Goal: Book appointment/travel/reservation

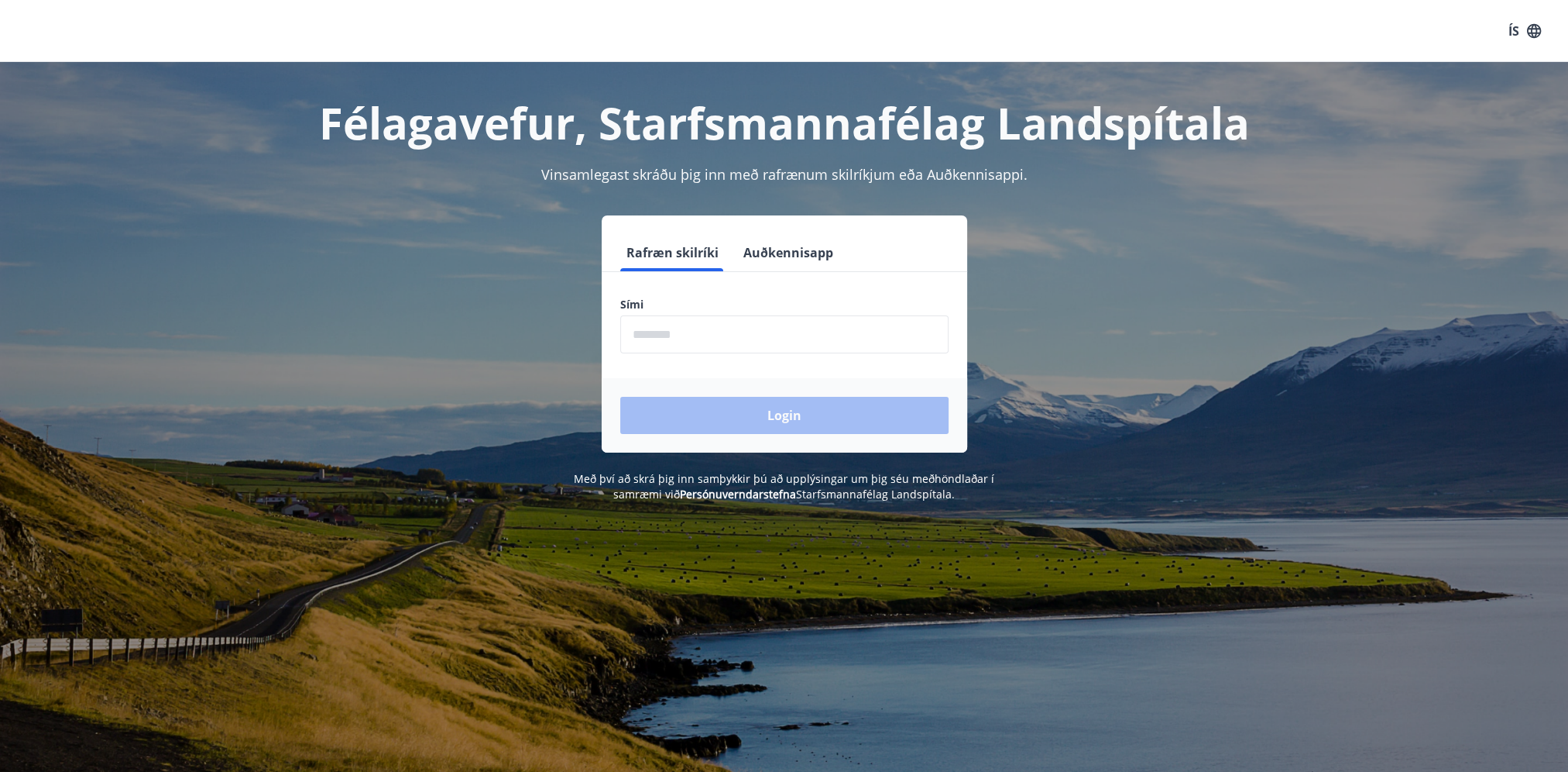
click at [747, 327] on input "phone" at bounding box center [784, 334] width 328 height 38
type input "********"
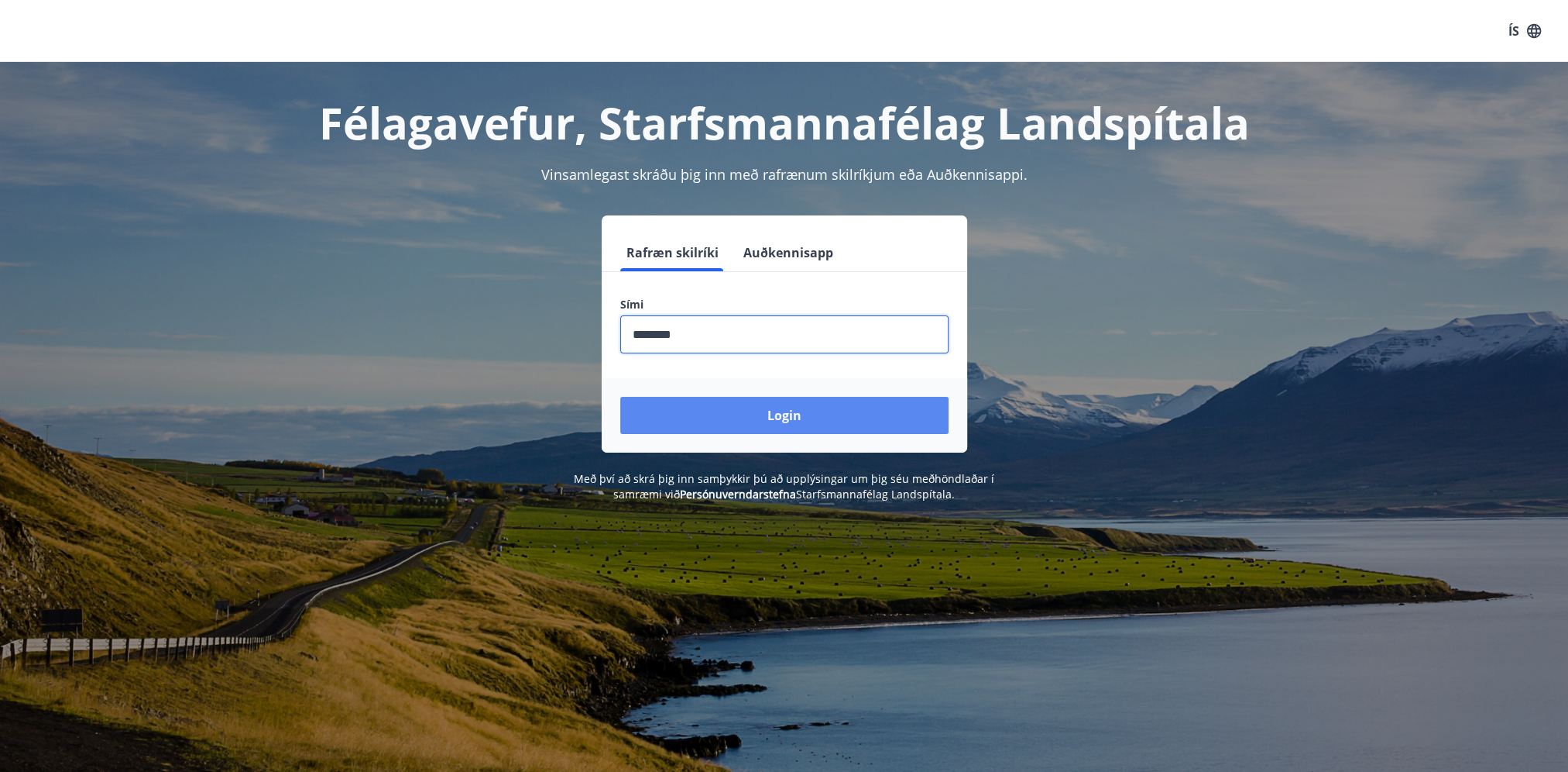
click at [761, 416] on button "Login" at bounding box center [784, 416] width 328 height 38
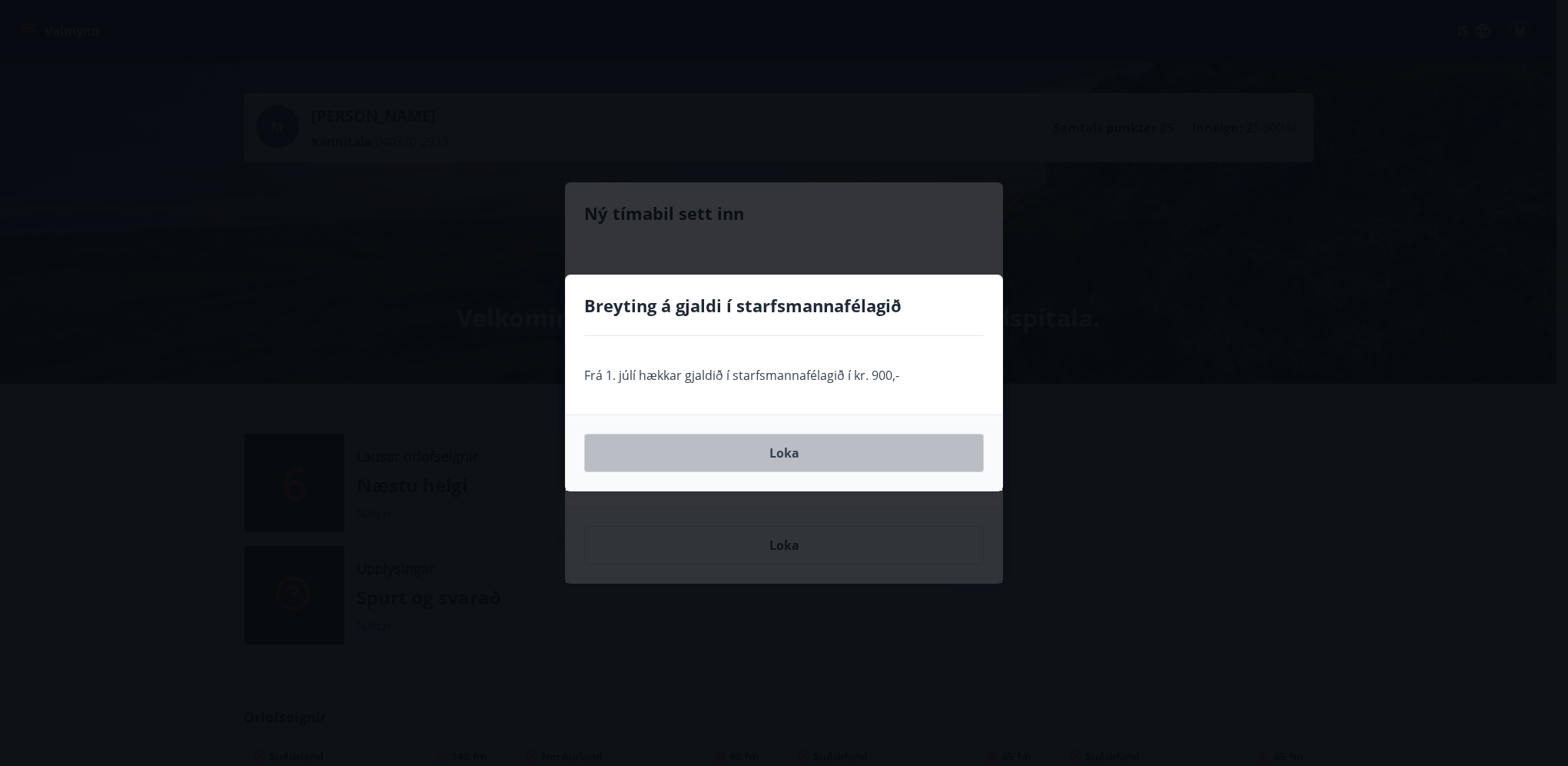
click at [787, 450] on button "Loka" at bounding box center [784, 453] width 400 height 39
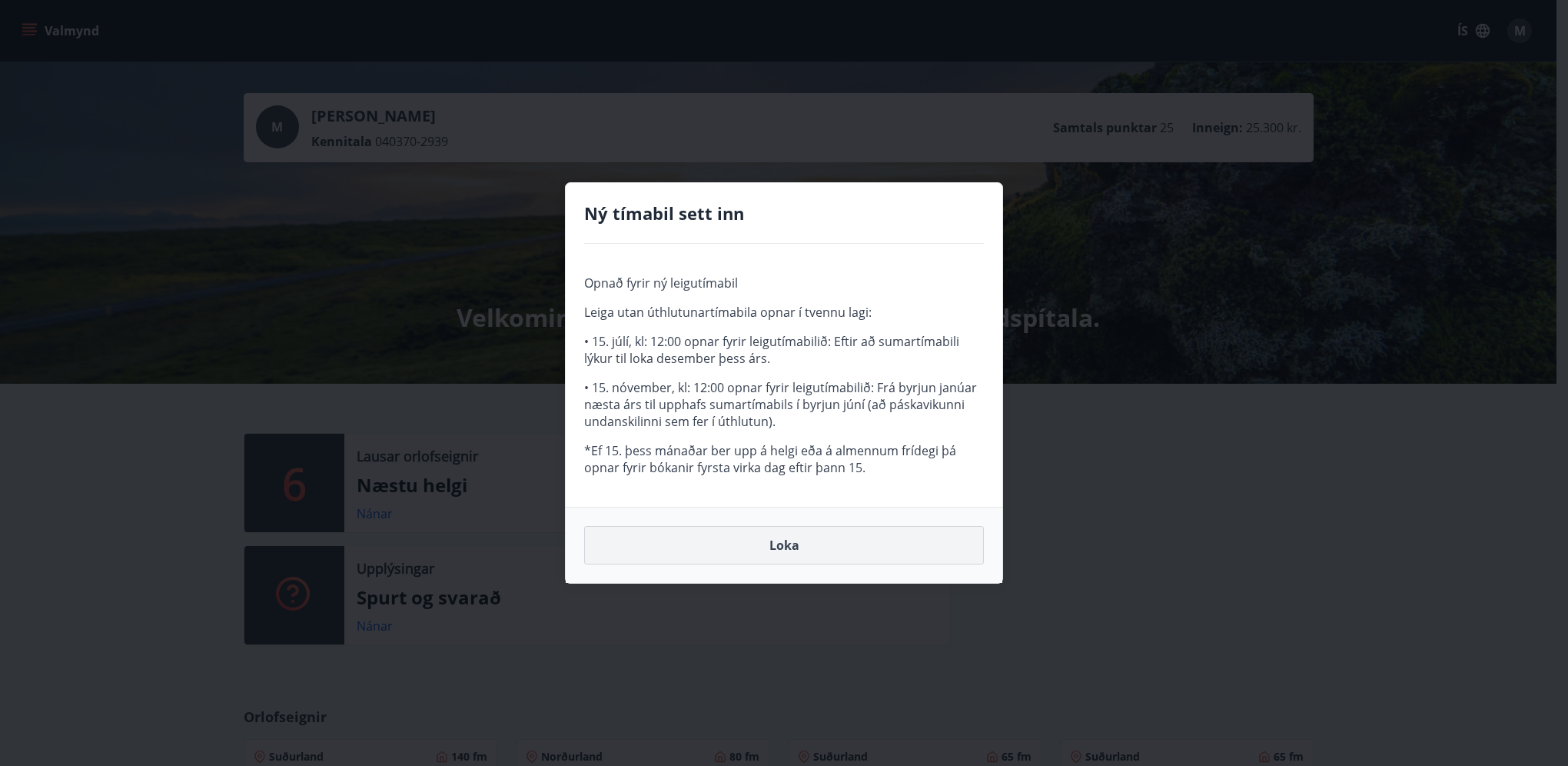
click at [782, 547] on button "Loka" at bounding box center [784, 545] width 400 height 39
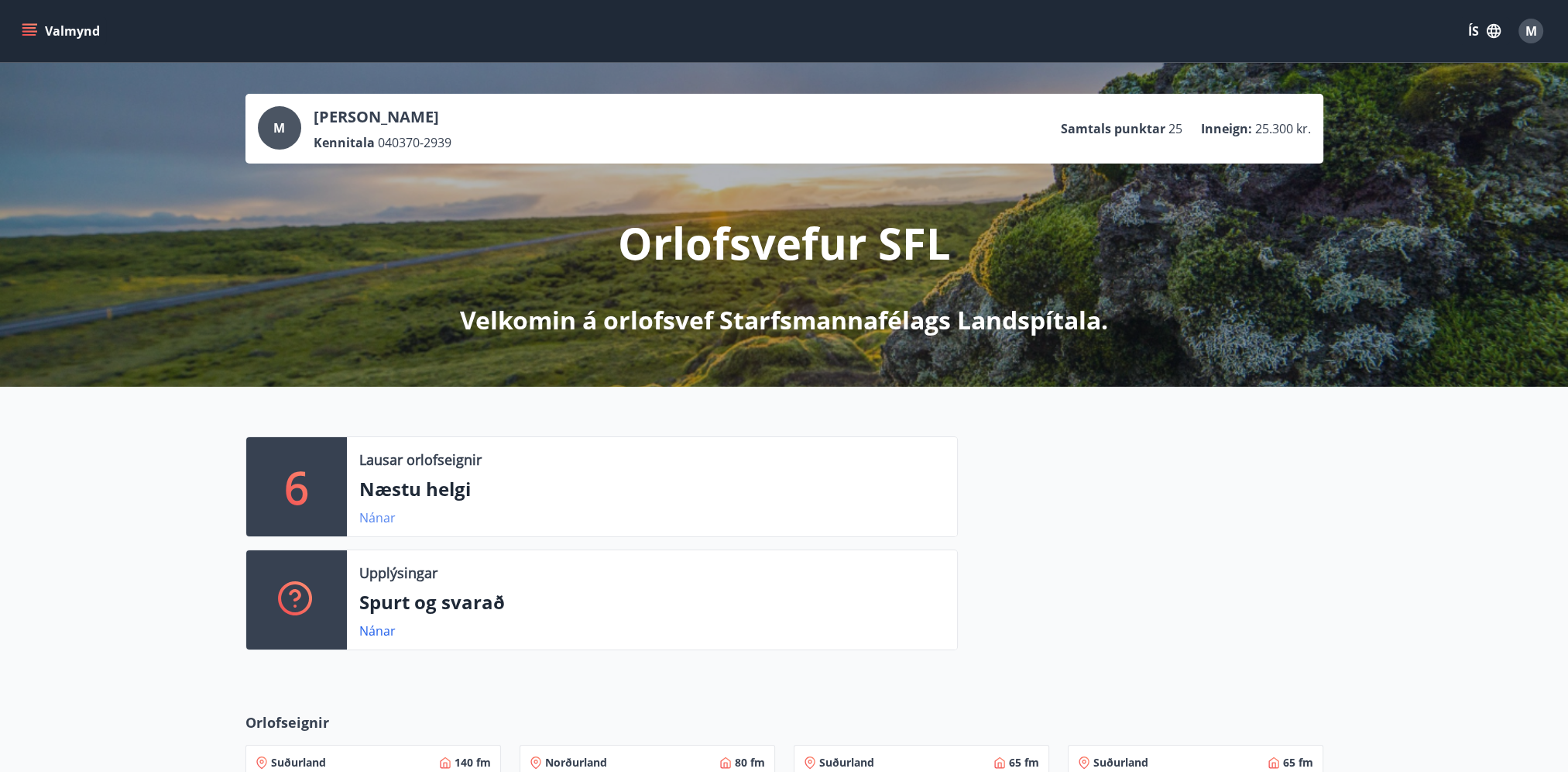
click at [369, 518] on link "Nánar" at bounding box center [377, 517] width 37 height 17
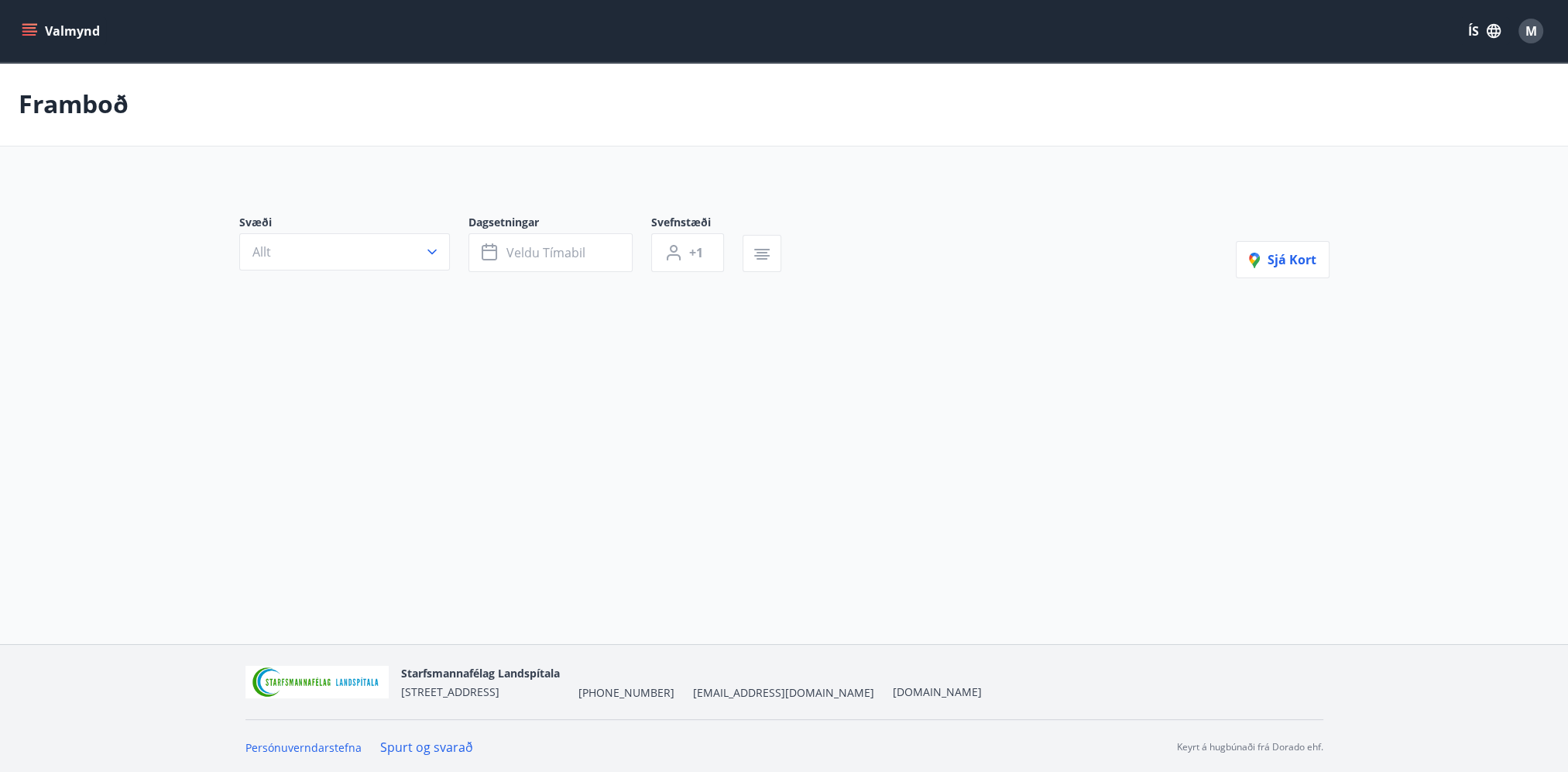
type input "*"
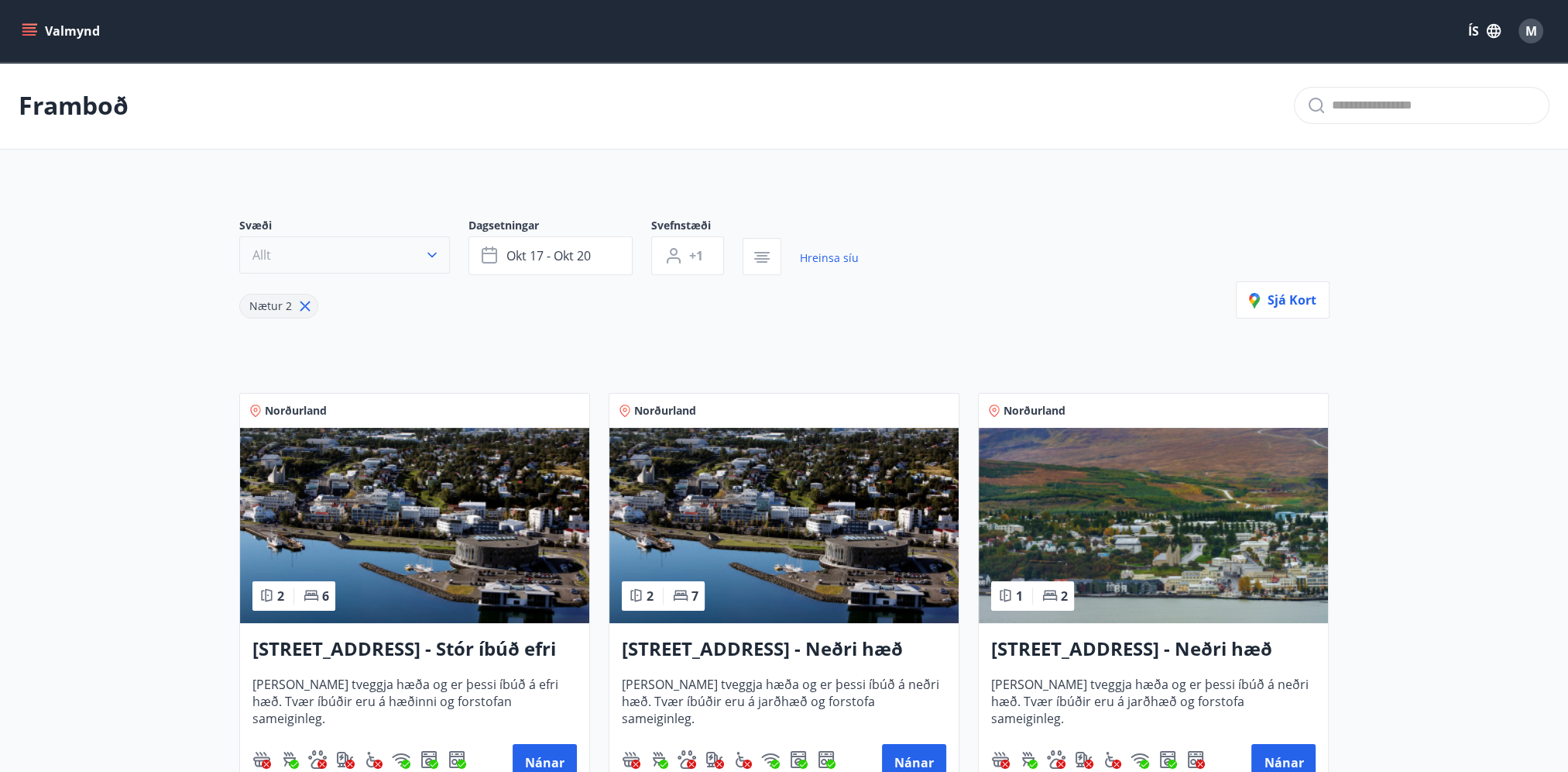
click at [429, 249] on icon "button" at bounding box center [432, 255] width 16 height 16
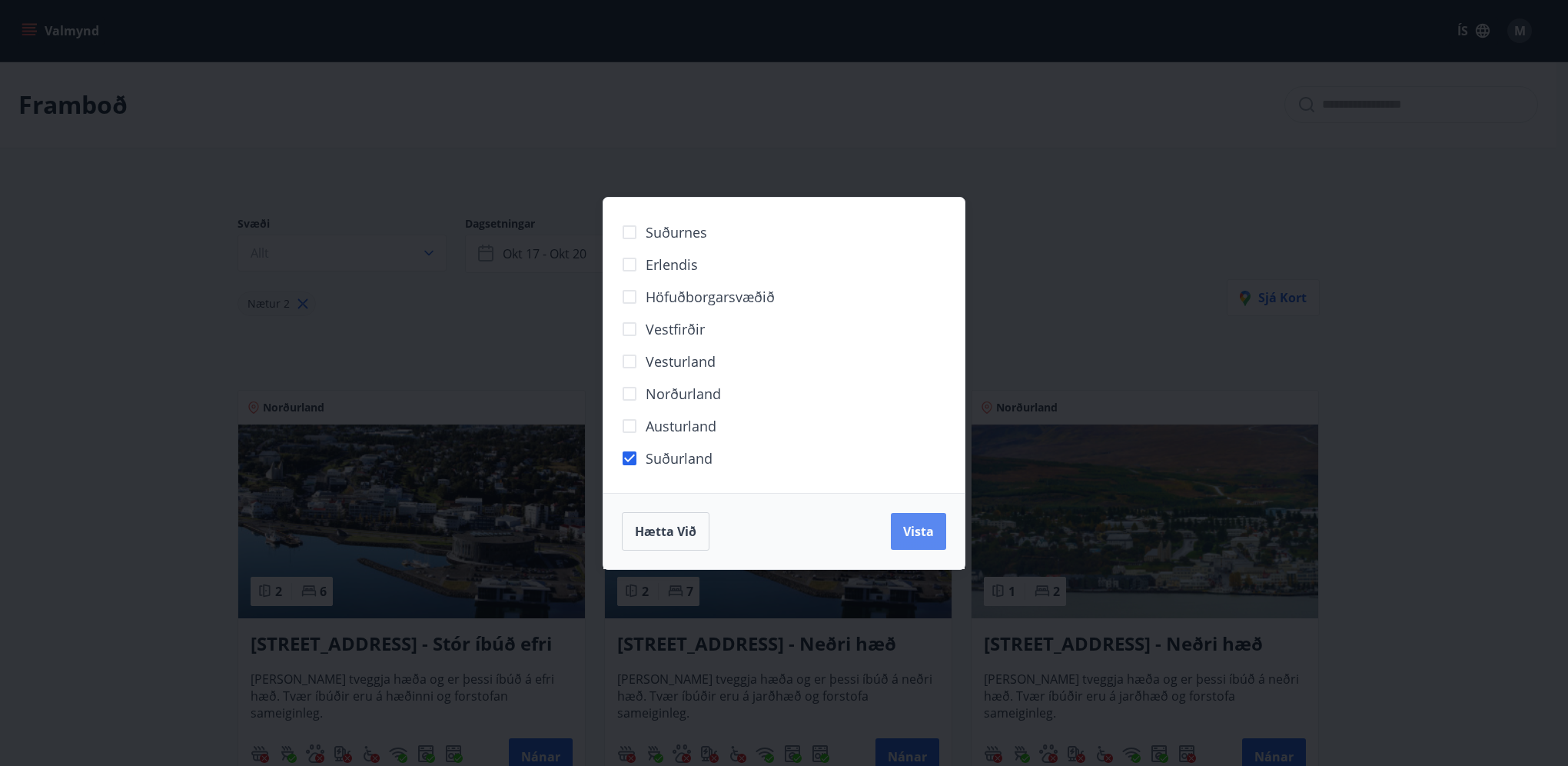
click at [932, 525] on span "Vista" at bounding box center [918, 531] width 31 height 17
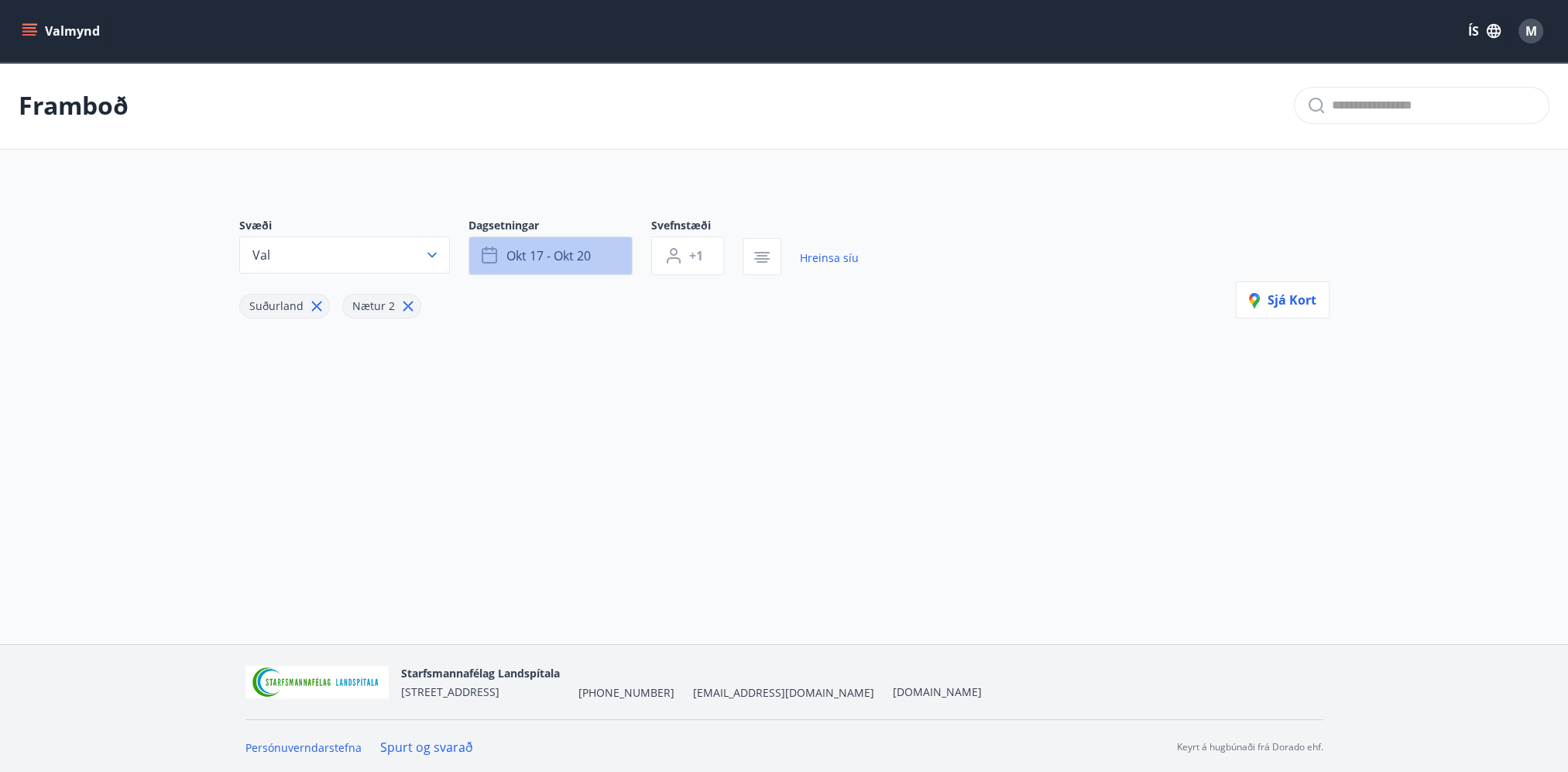
click at [590, 260] on span "okt 17 - okt 20" at bounding box center [548, 256] width 84 height 17
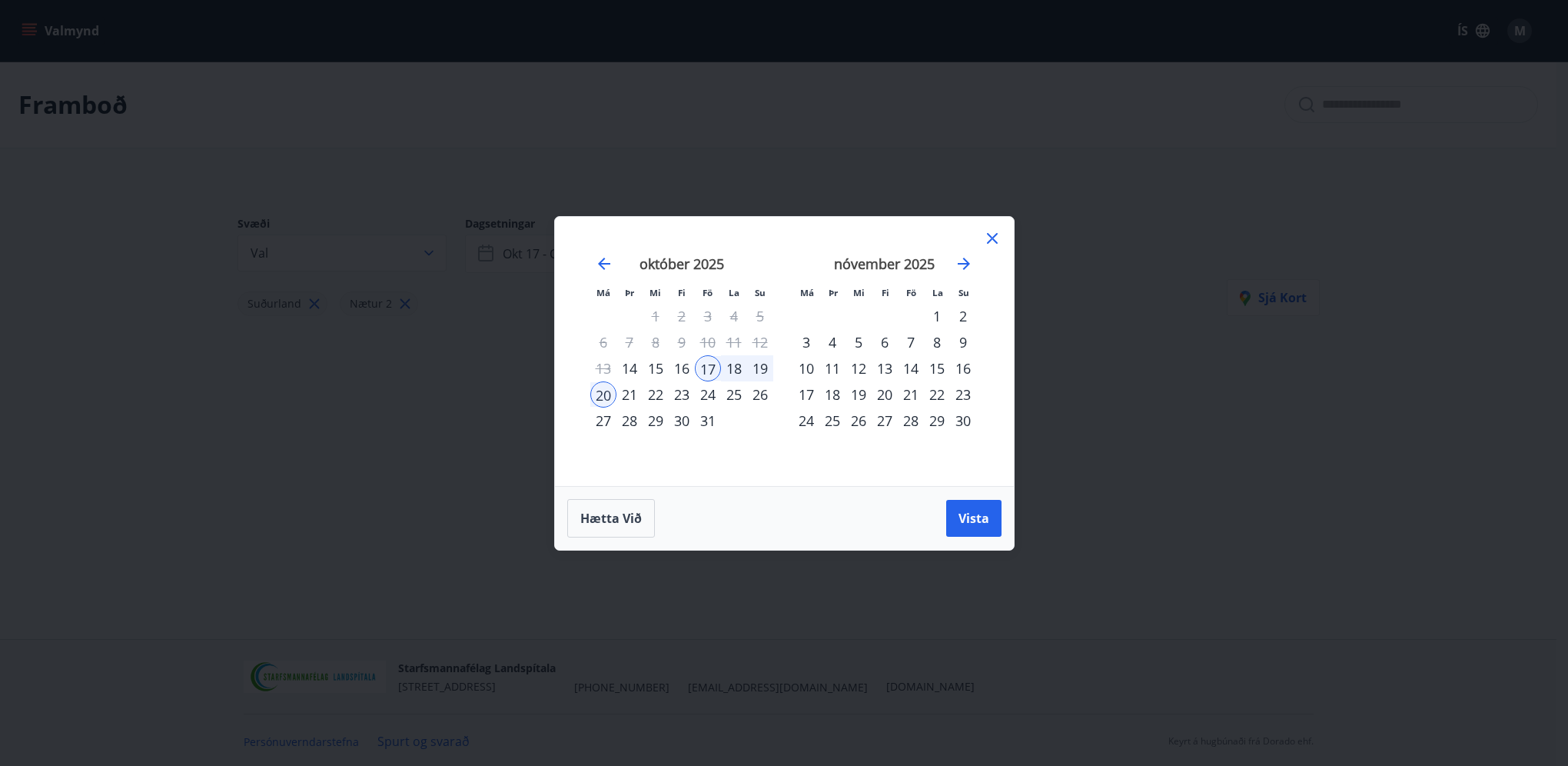
click at [698, 400] on div "24" at bounding box center [708, 395] width 26 height 26
click at [760, 396] on div "26" at bounding box center [760, 395] width 26 height 26
click at [974, 519] on span "Vista" at bounding box center [974, 518] width 31 height 17
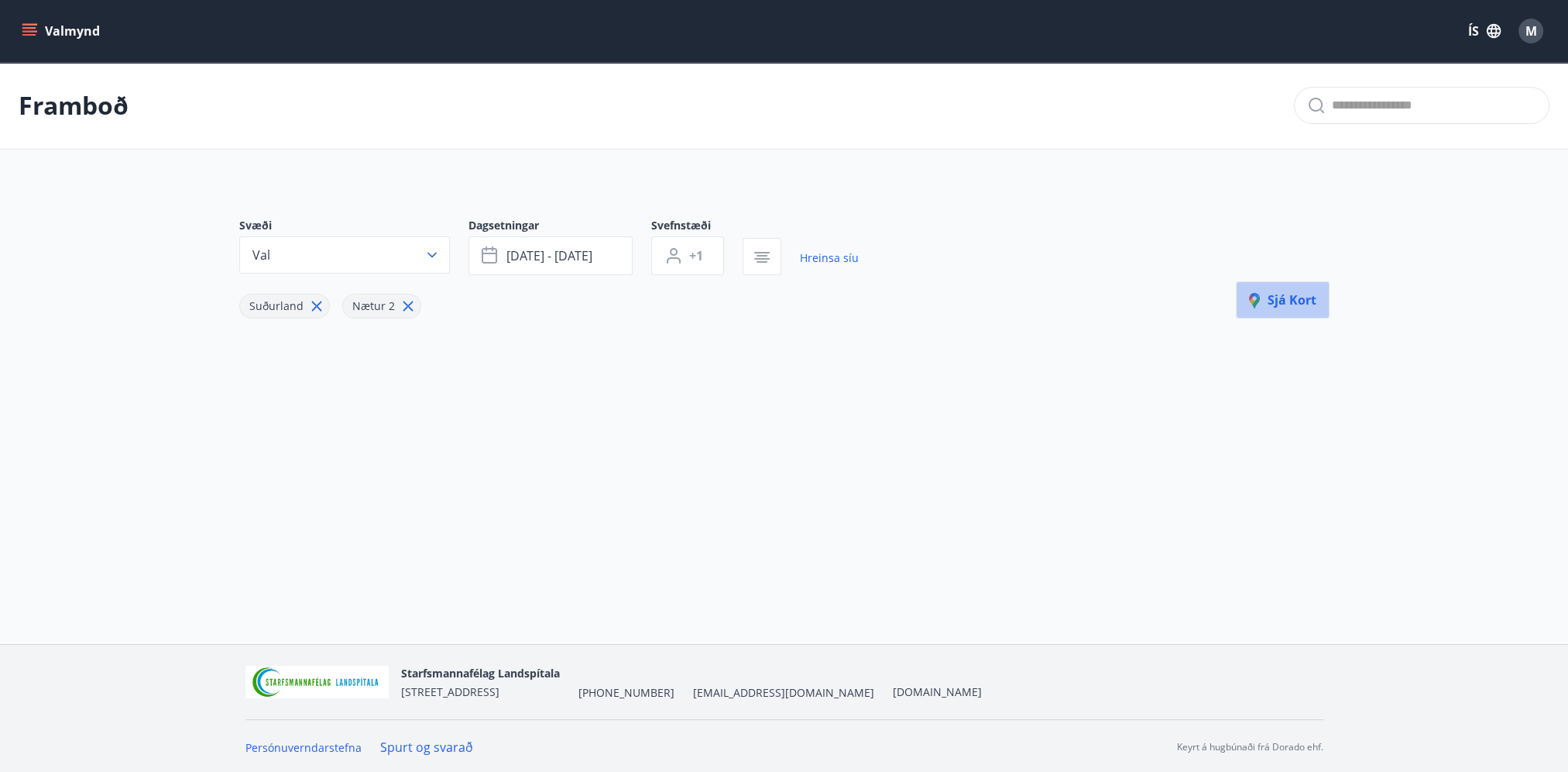
click at [1315, 307] on span "Sjá kort" at bounding box center [1282, 300] width 67 height 17
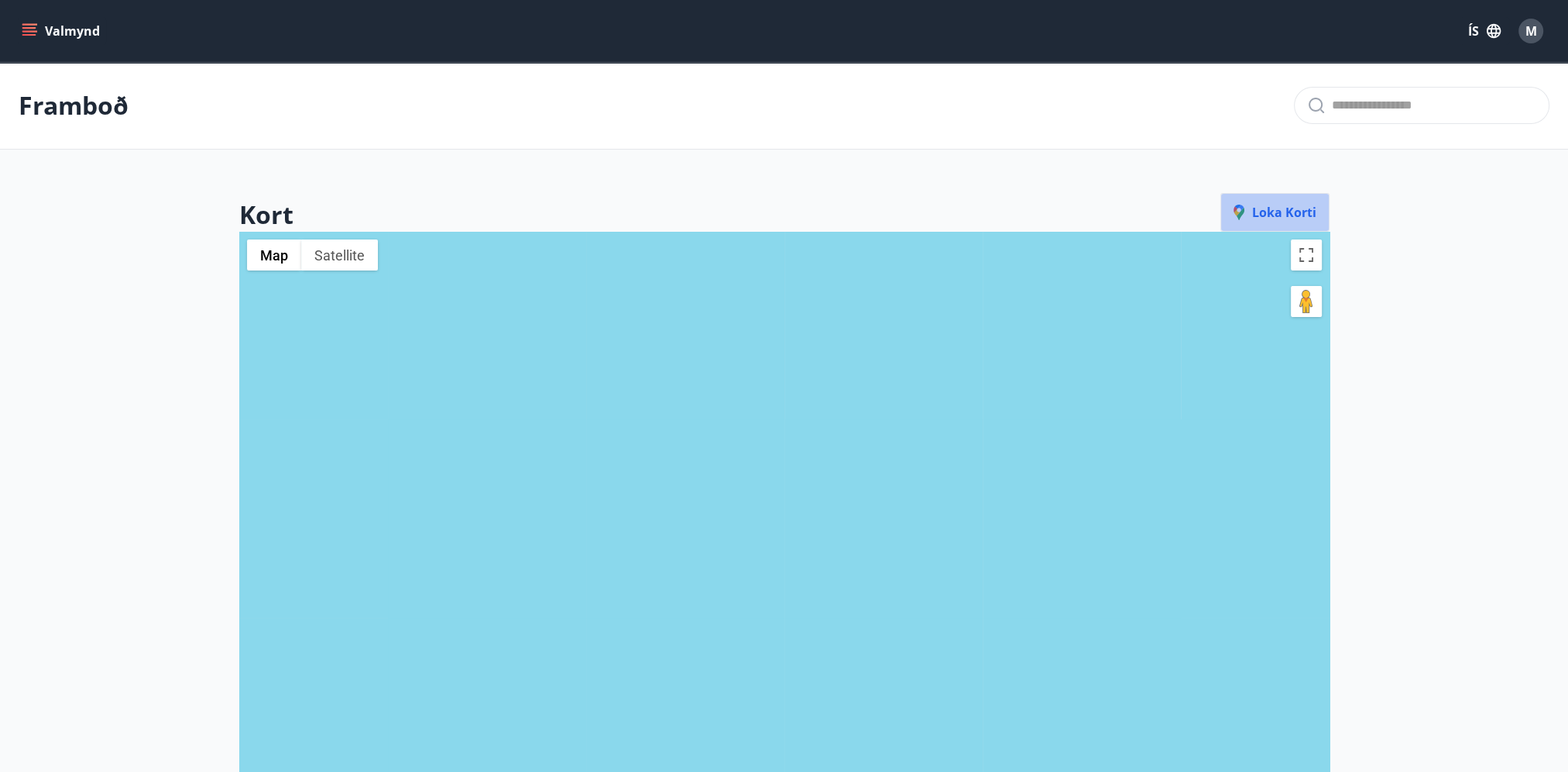
click at [1262, 206] on span "Loka korti" at bounding box center [1274, 213] width 83 height 17
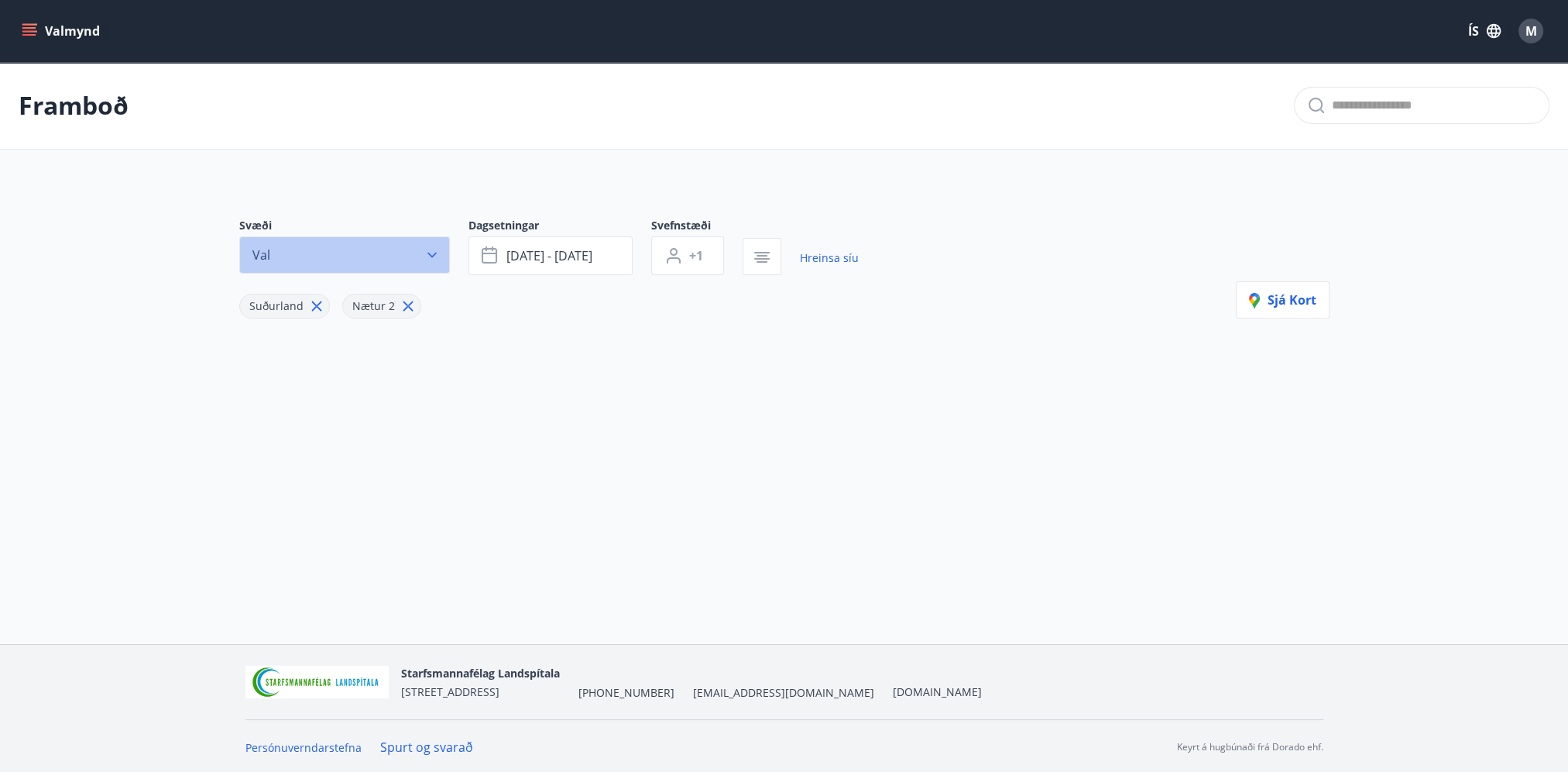
click at [439, 250] on icon "button" at bounding box center [432, 255] width 16 height 16
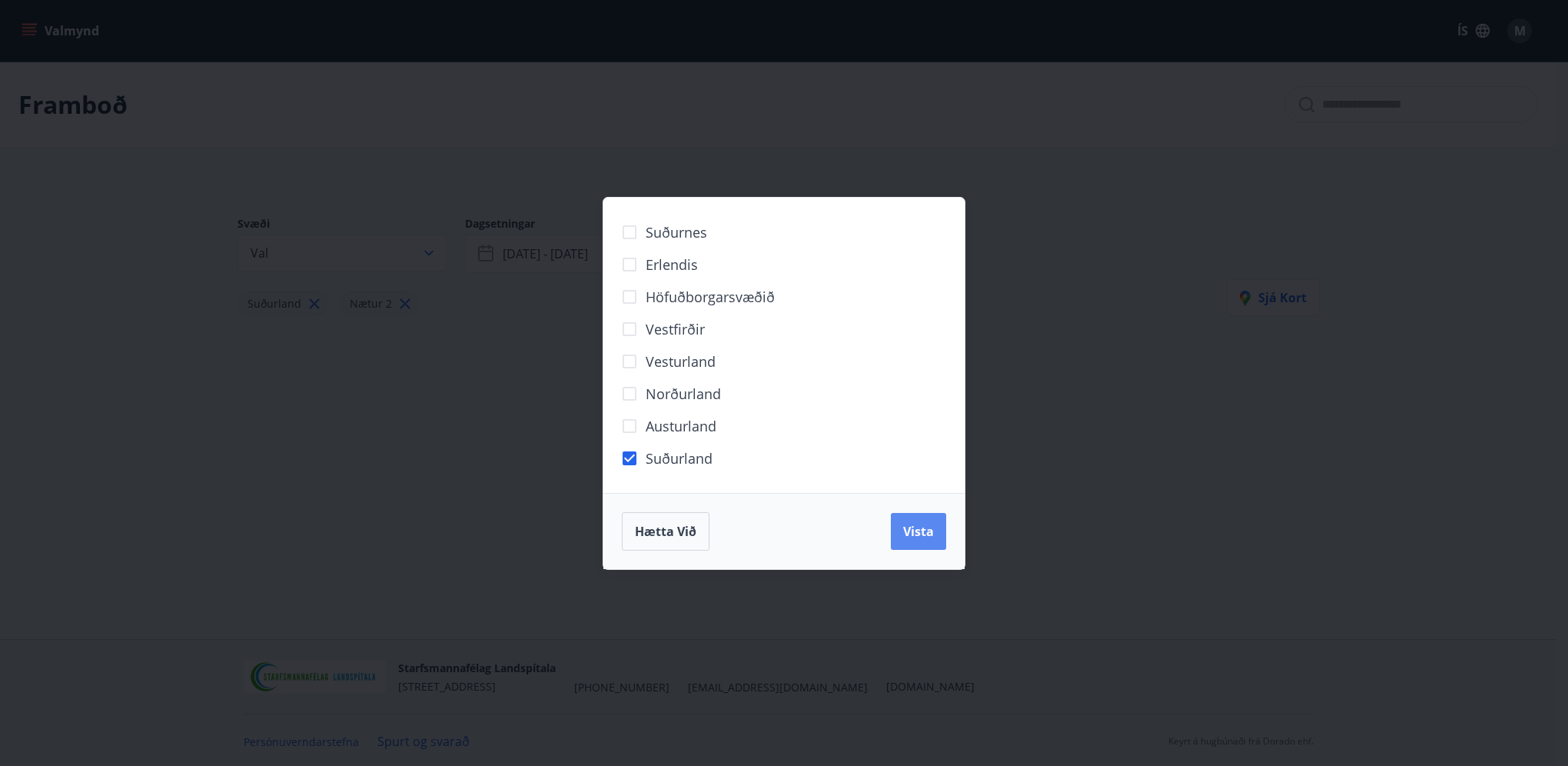
click at [938, 537] on button "Vista" at bounding box center [918, 531] width 55 height 37
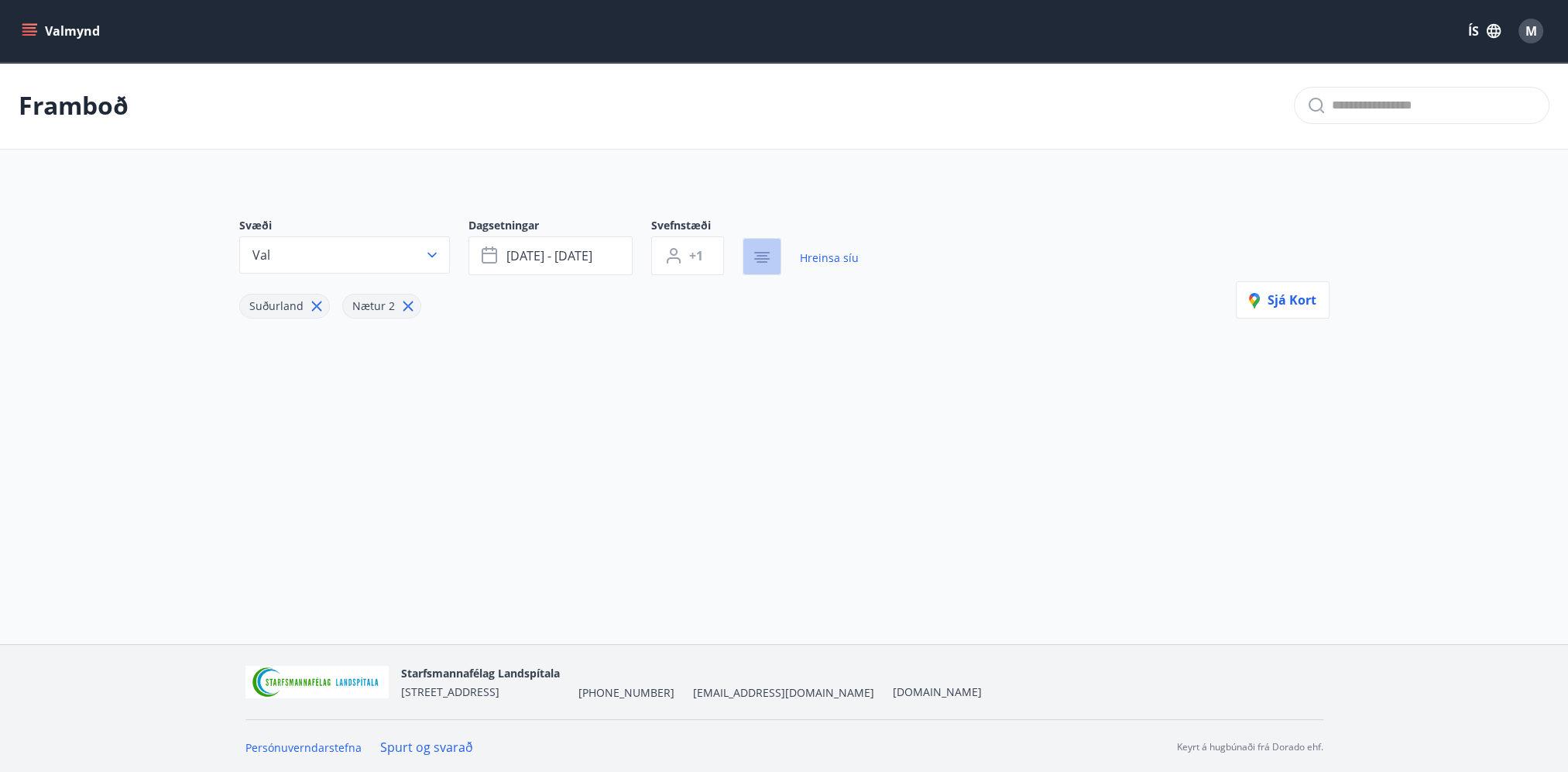
click at [763, 261] on icon "button" at bounding box center [762, 262] width 11 height 2
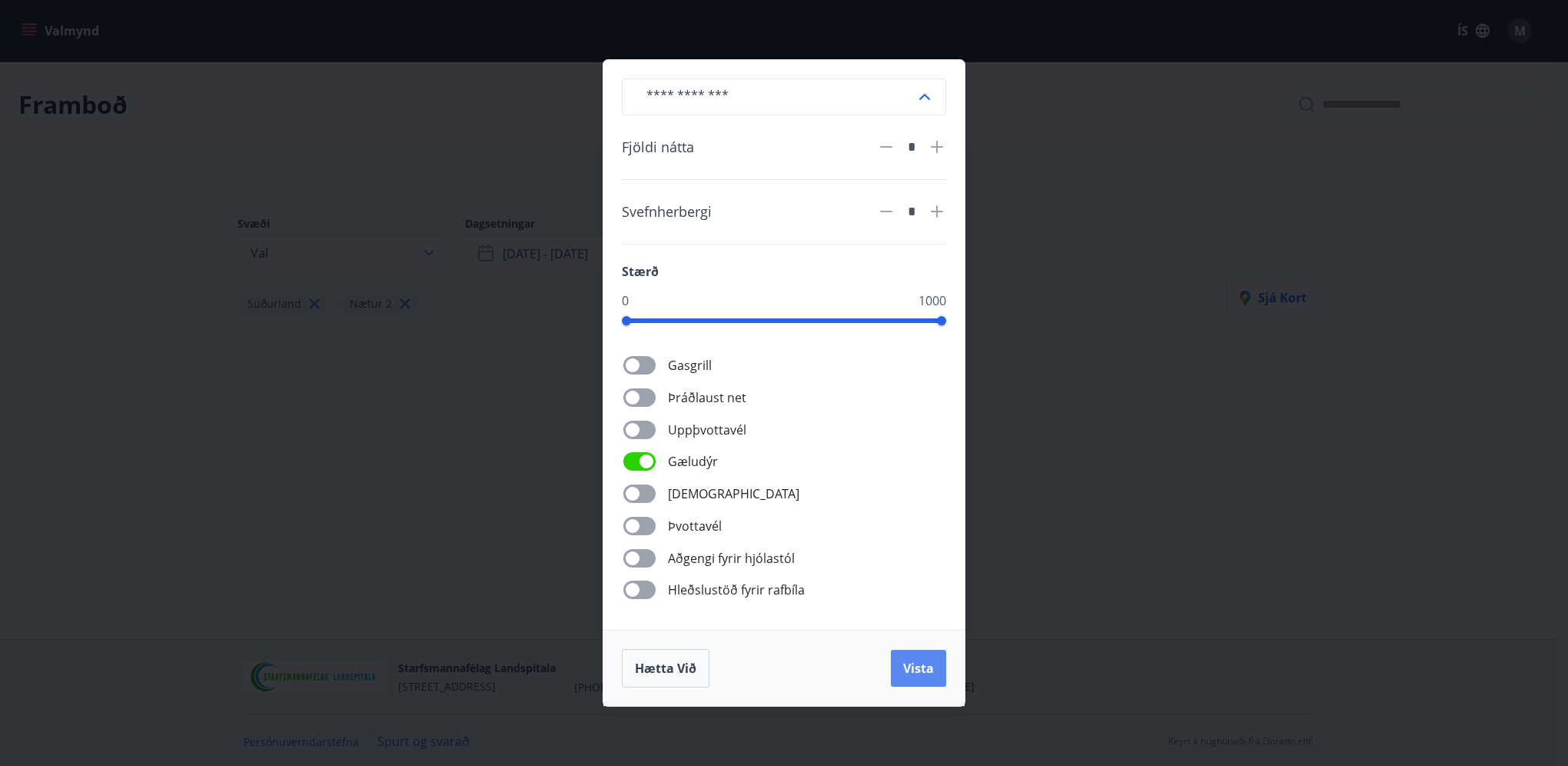
click at [933, 671] on span "Vista" at bounding box center [918, 668] width 31 height 17
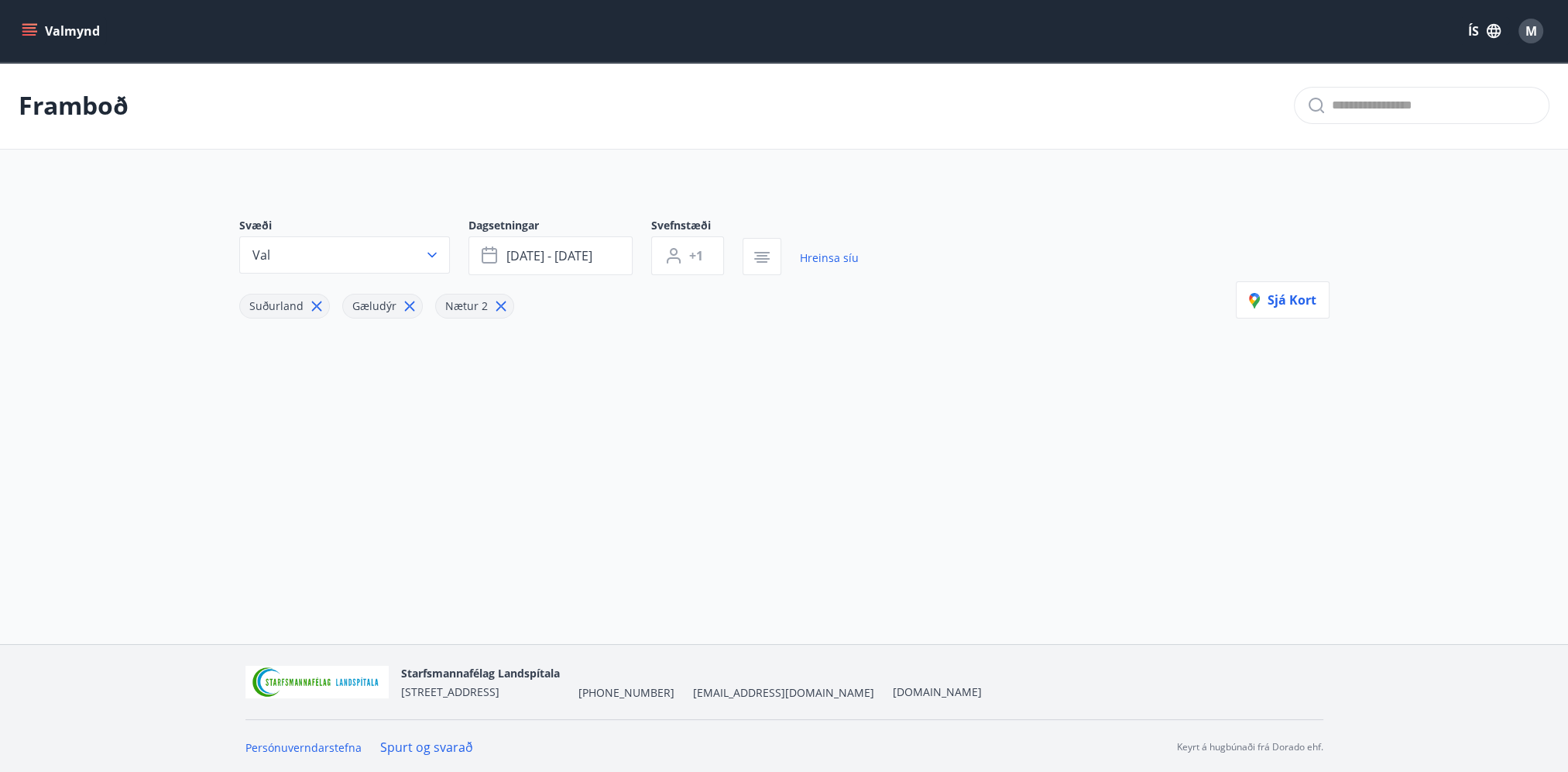
click at [31, 28] on icon "menu" at bounding box center [30, 28] width 14 height 2
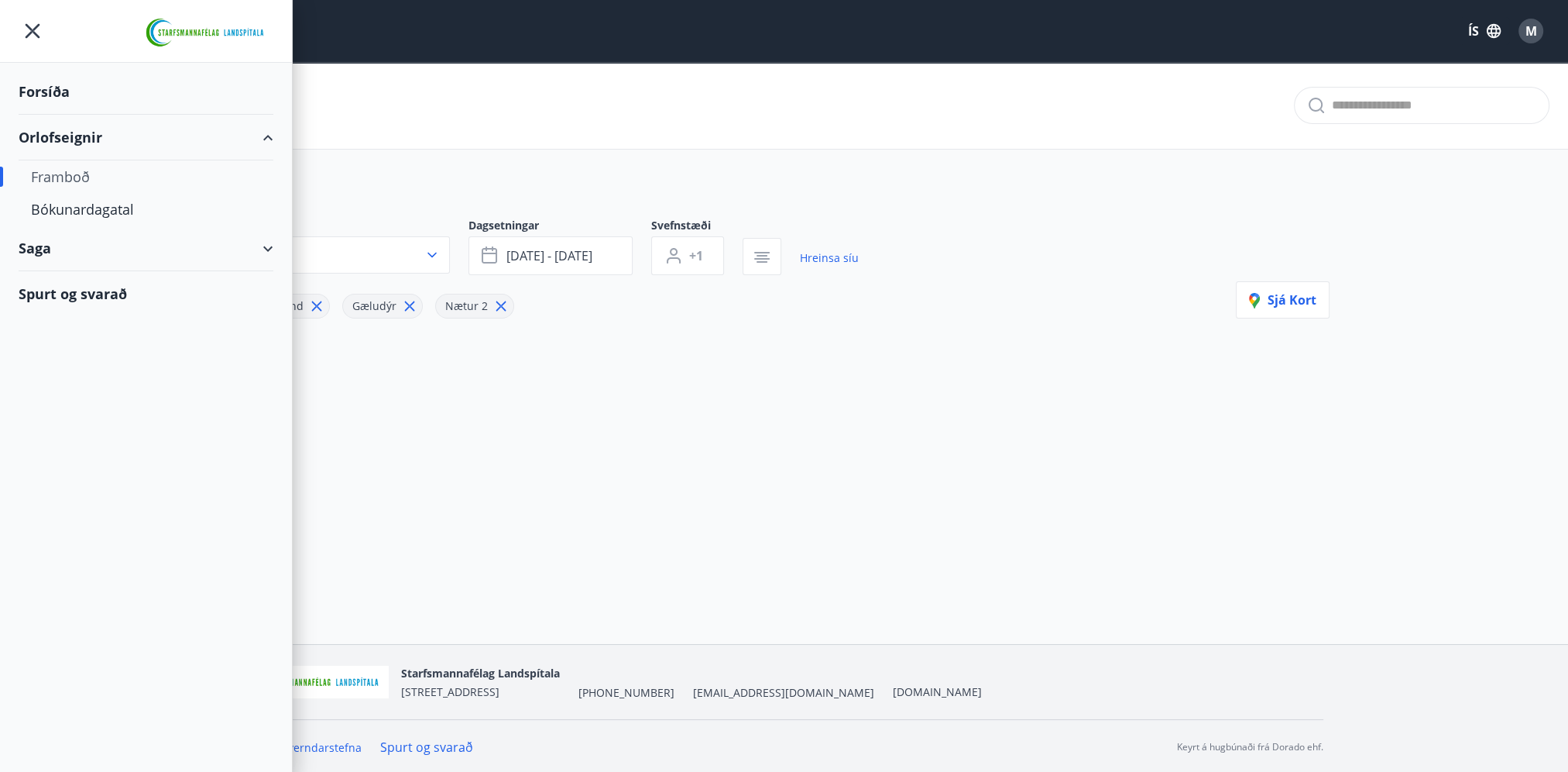
click at [72, 130] on div "Orlofseignir" at bounding box center [146, 138] width 255 height 45
type input "*"
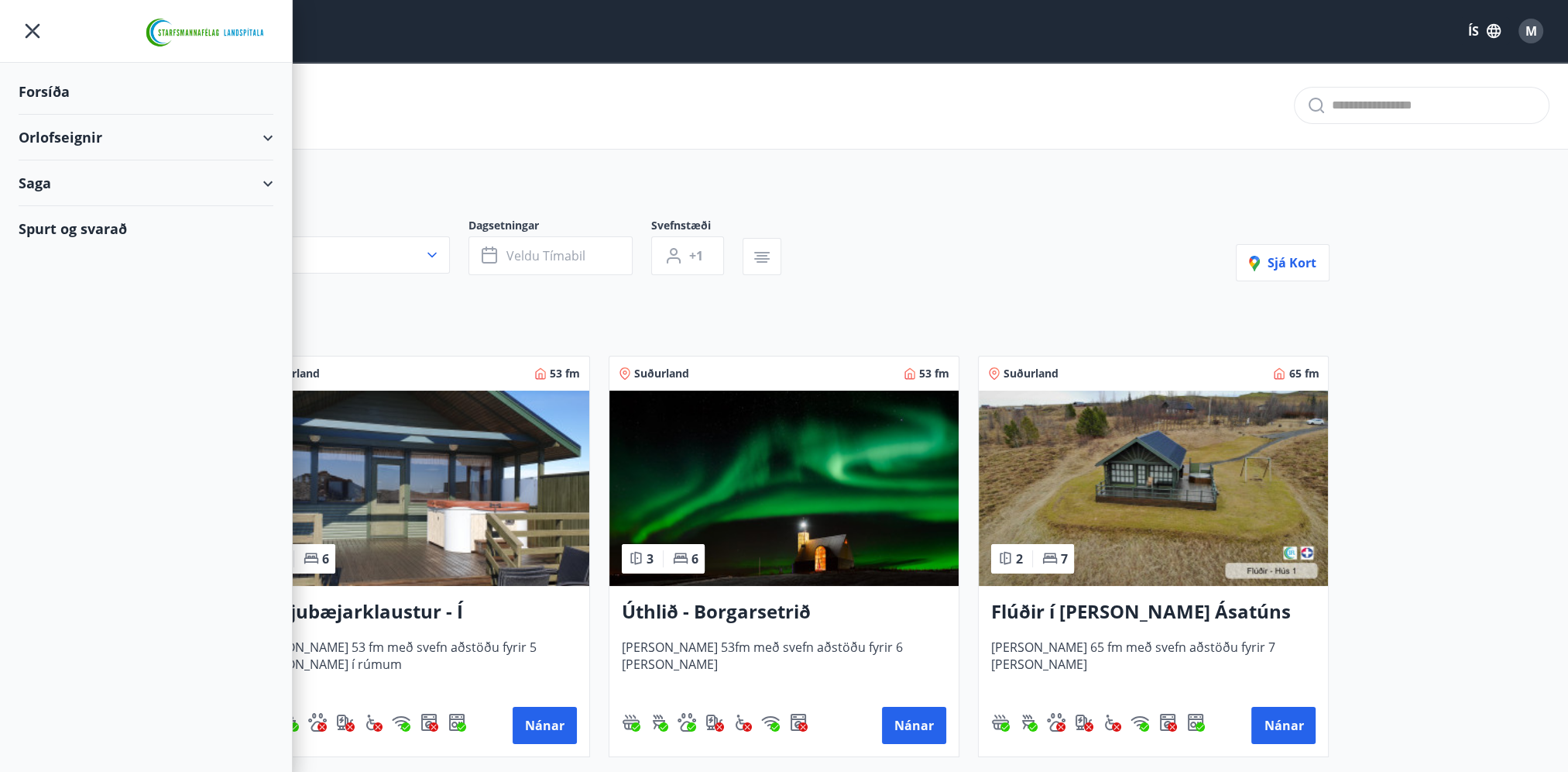
click at [72, 130] on div "Orlofseignir" at bounding box center [146, 138] width 255 height 45
click at [70, 202] on div "Bókunardagatal" at bounding box center [146, 209] width 230 height 33
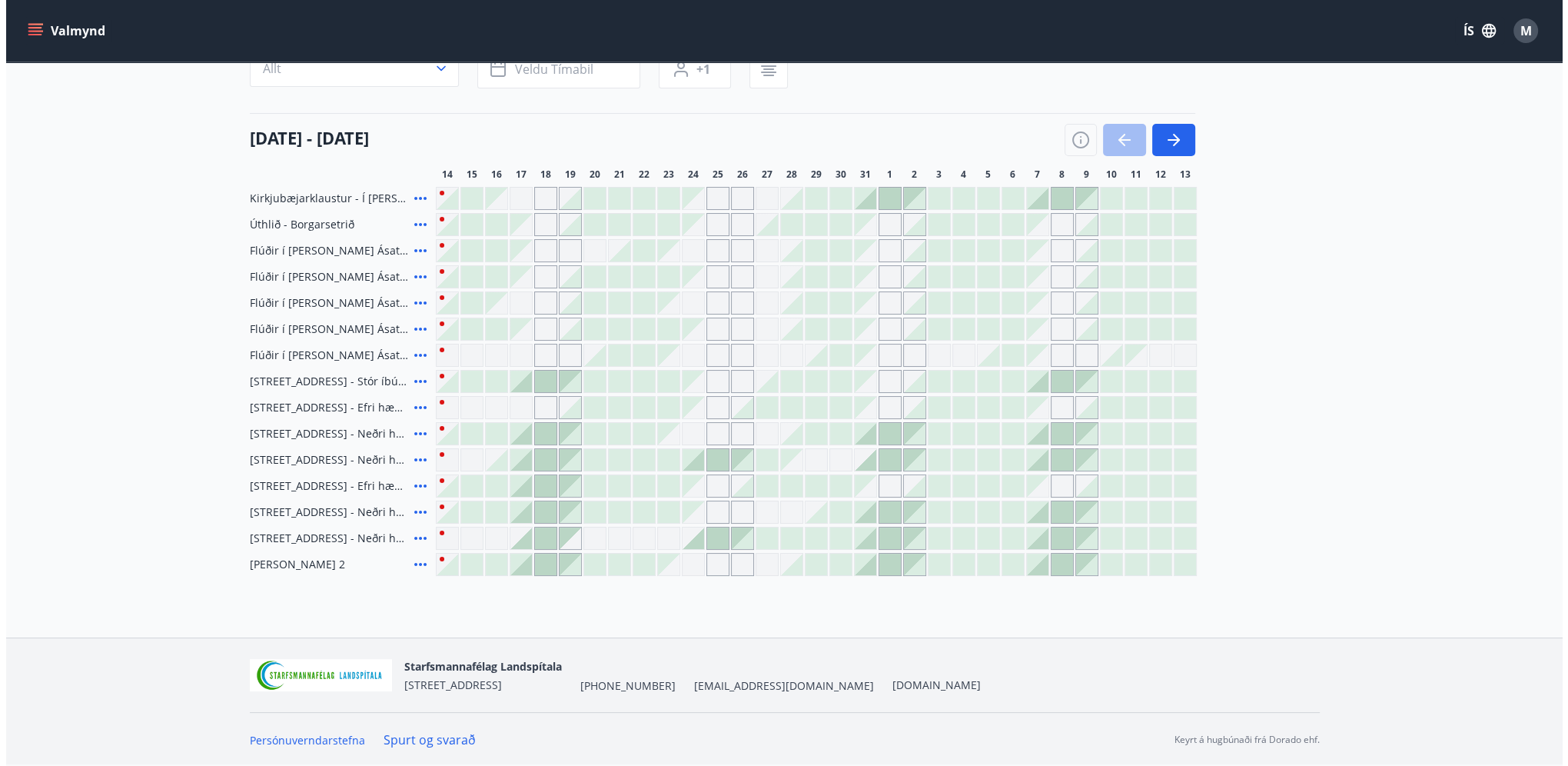
scroll to position [71, 0]
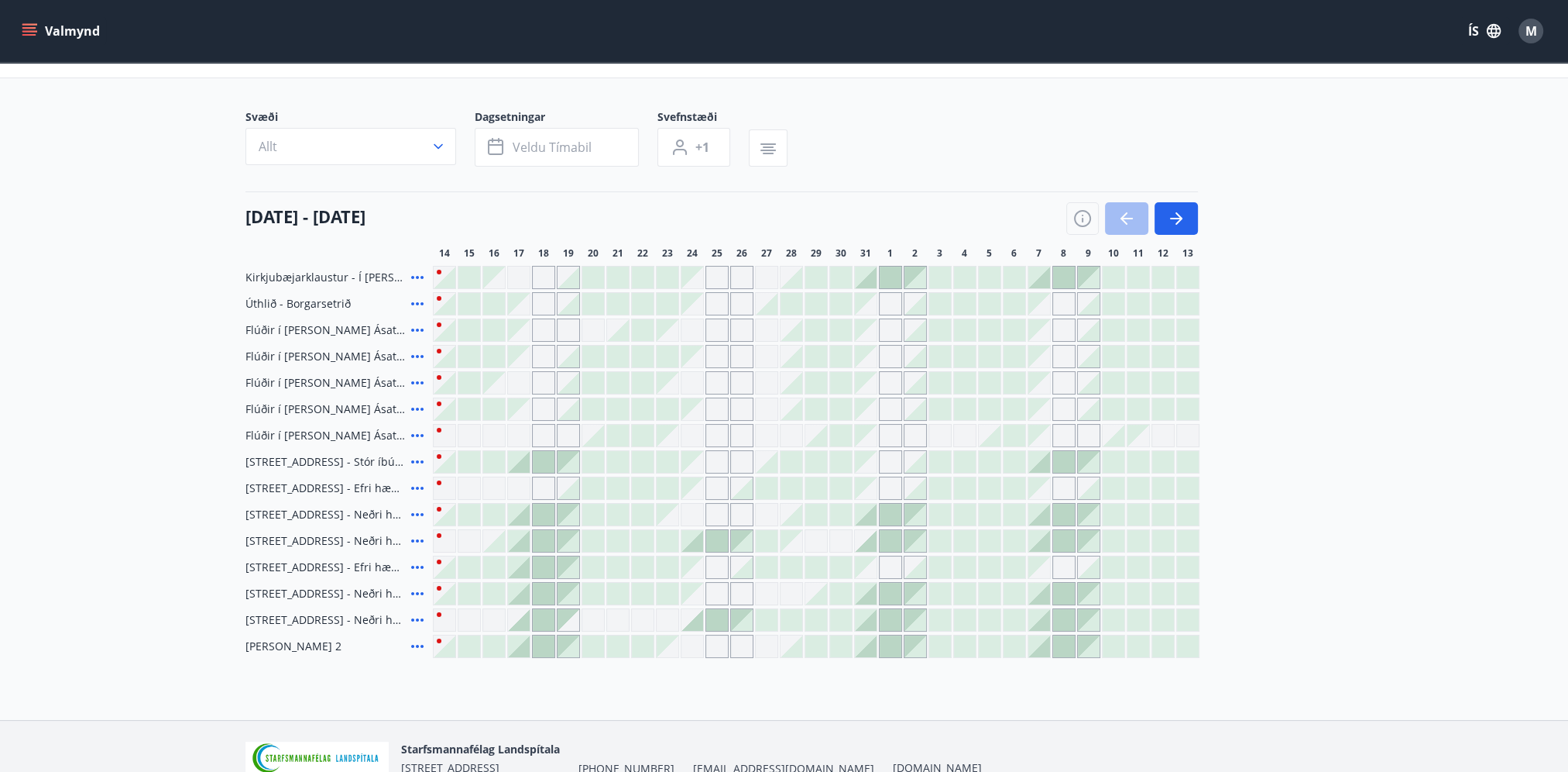
click at [421, 327] on icon at bounding box center [418, 330] width 19 height 19
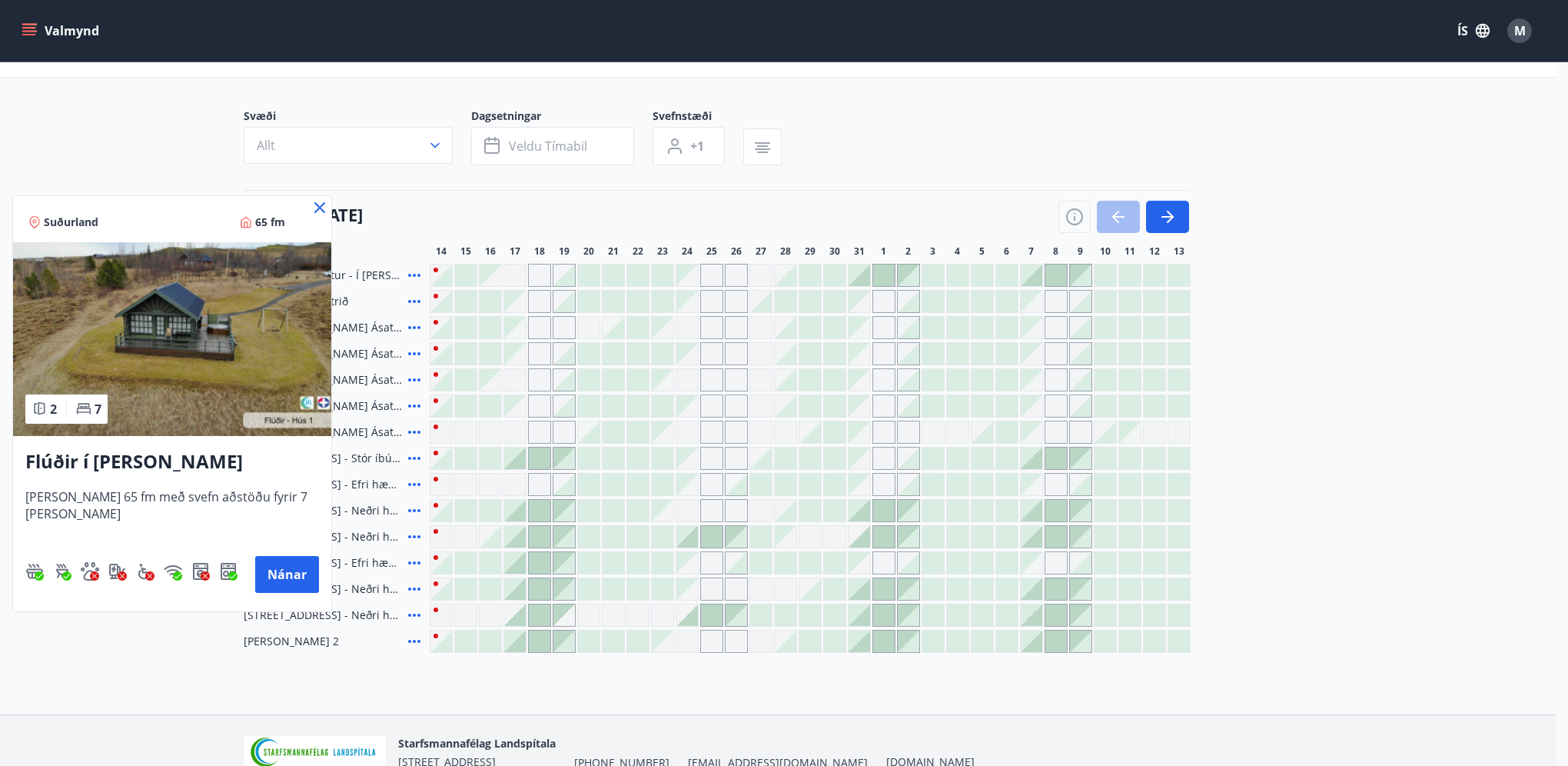
click at [314, 202] on icon at bounding box center [320, 208] width 19 height 19
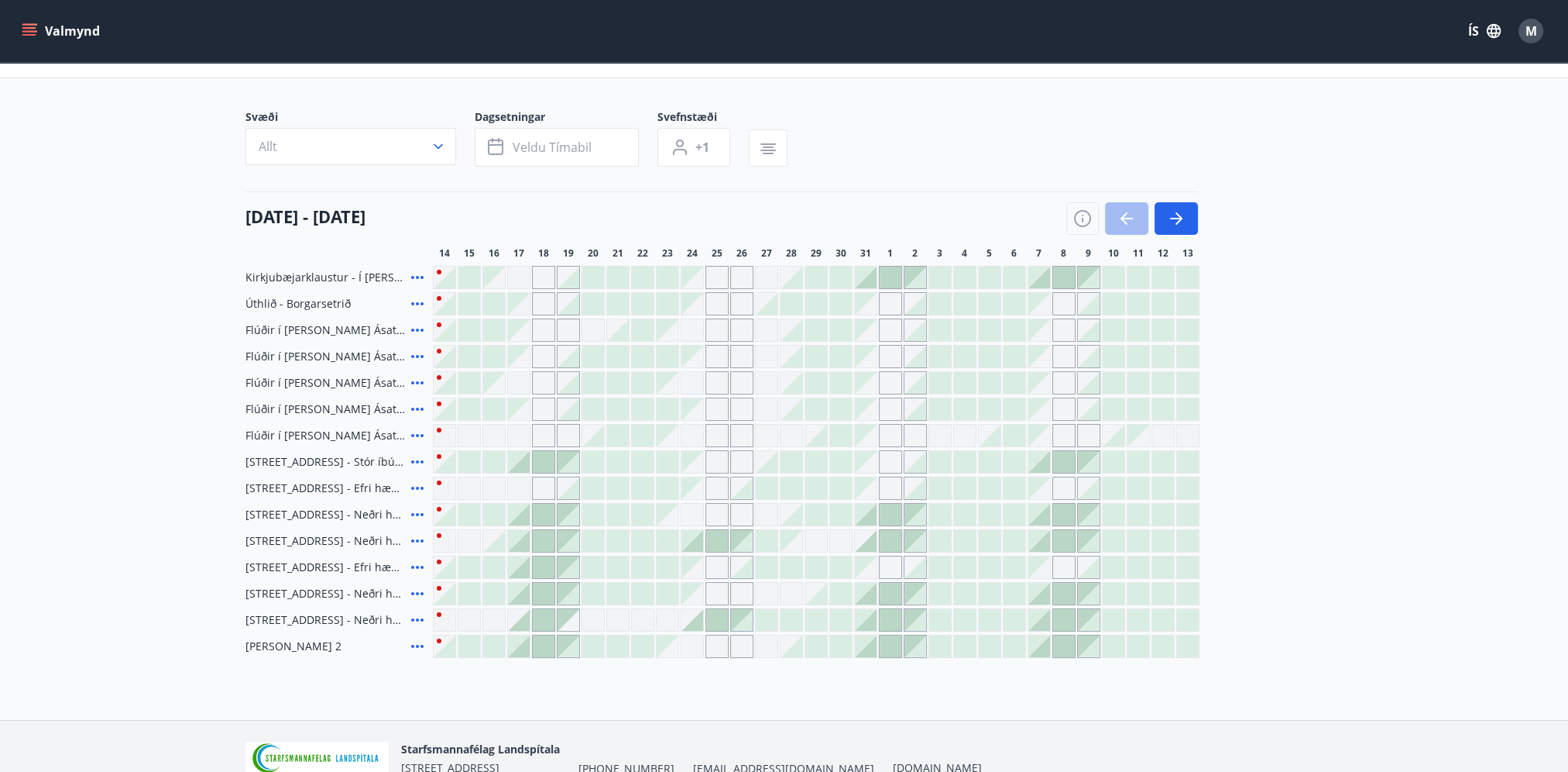
click at [414, 374] on icon at bounding box center [418, 383] width 19 height 19
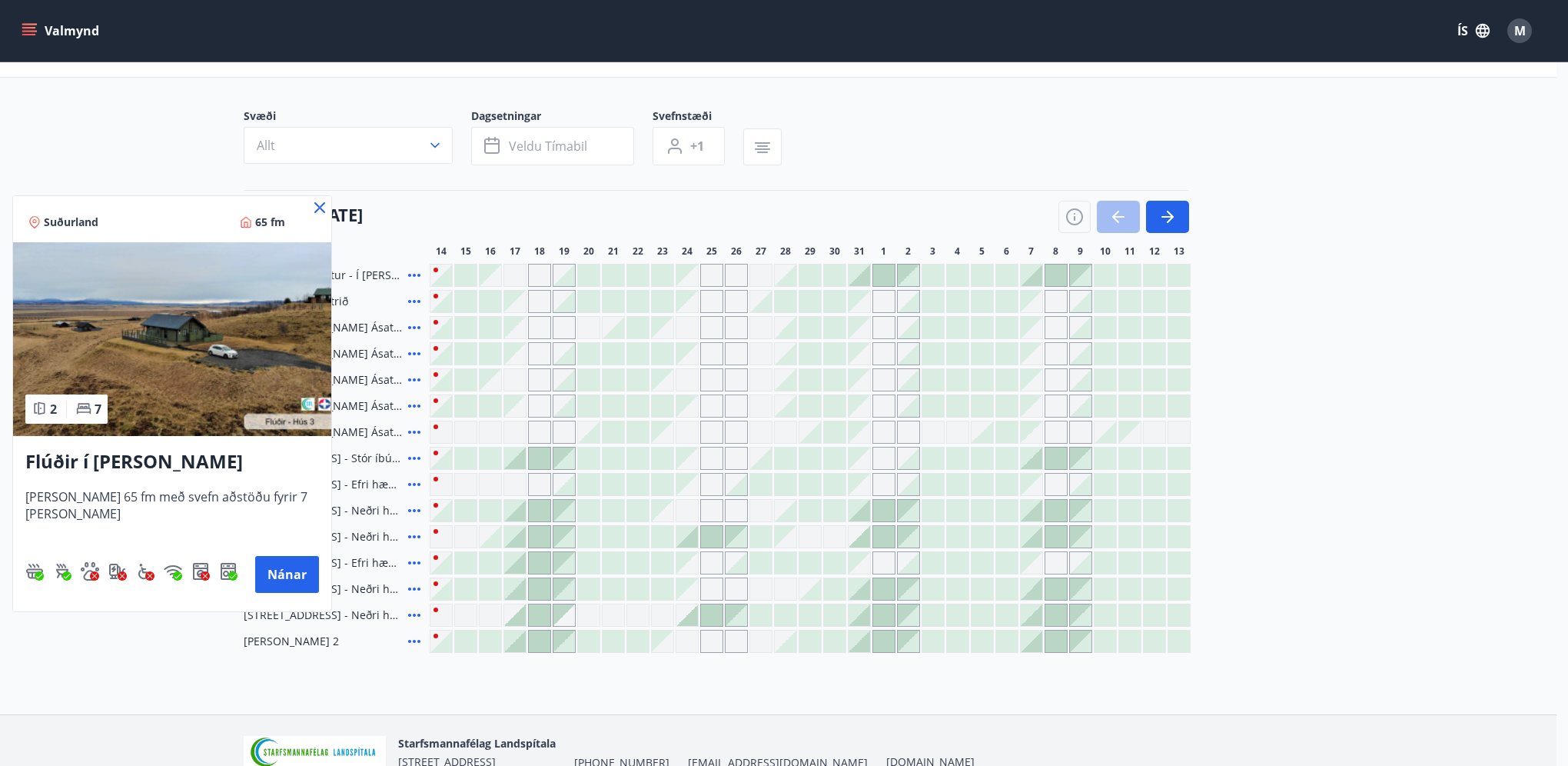
click at [318, 201] on icon at bounding box center [320, 208] width 19 height 19
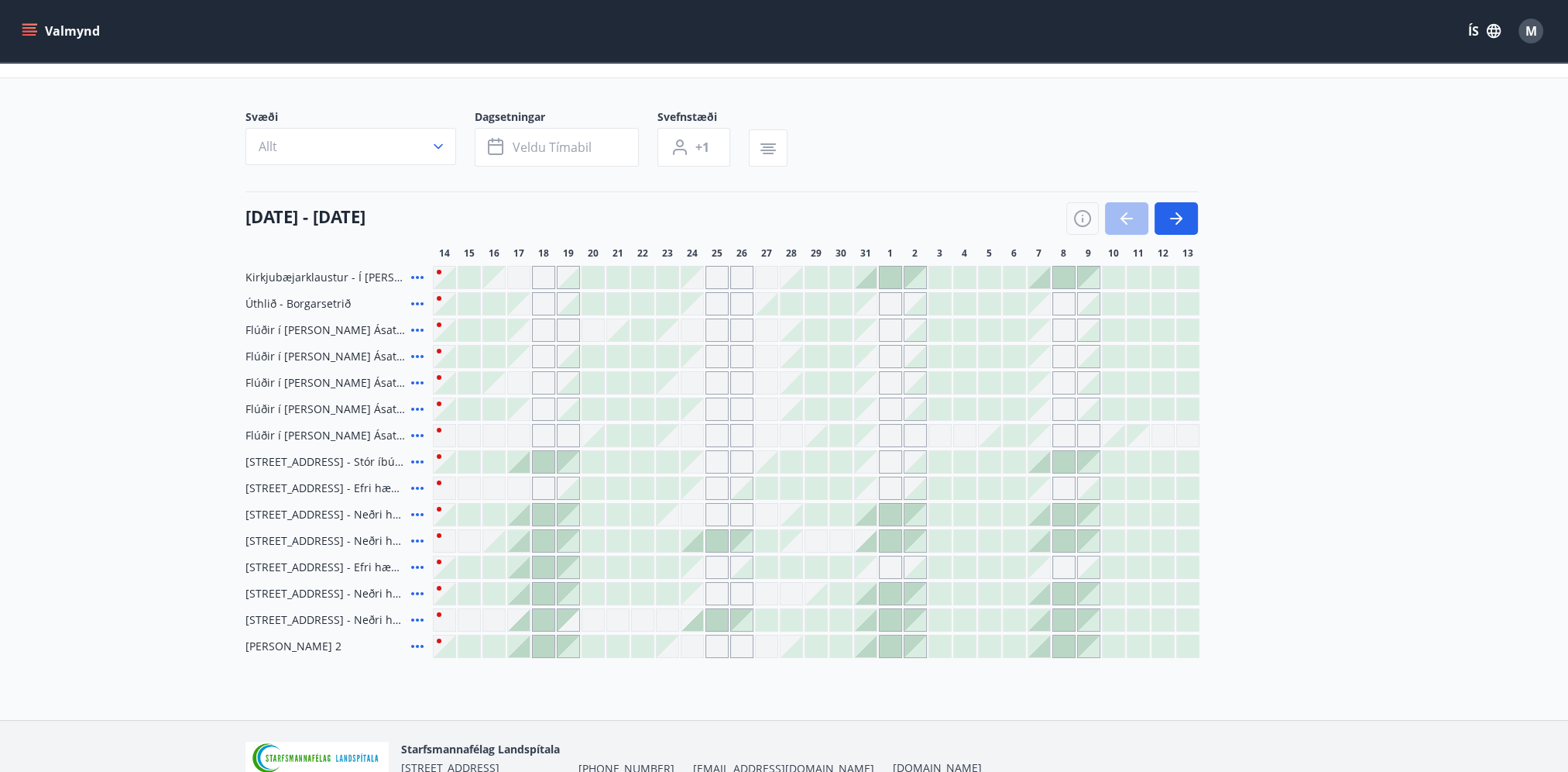
click at [413, 437] on icon at bounding box center [418, 435] width 19 height 19
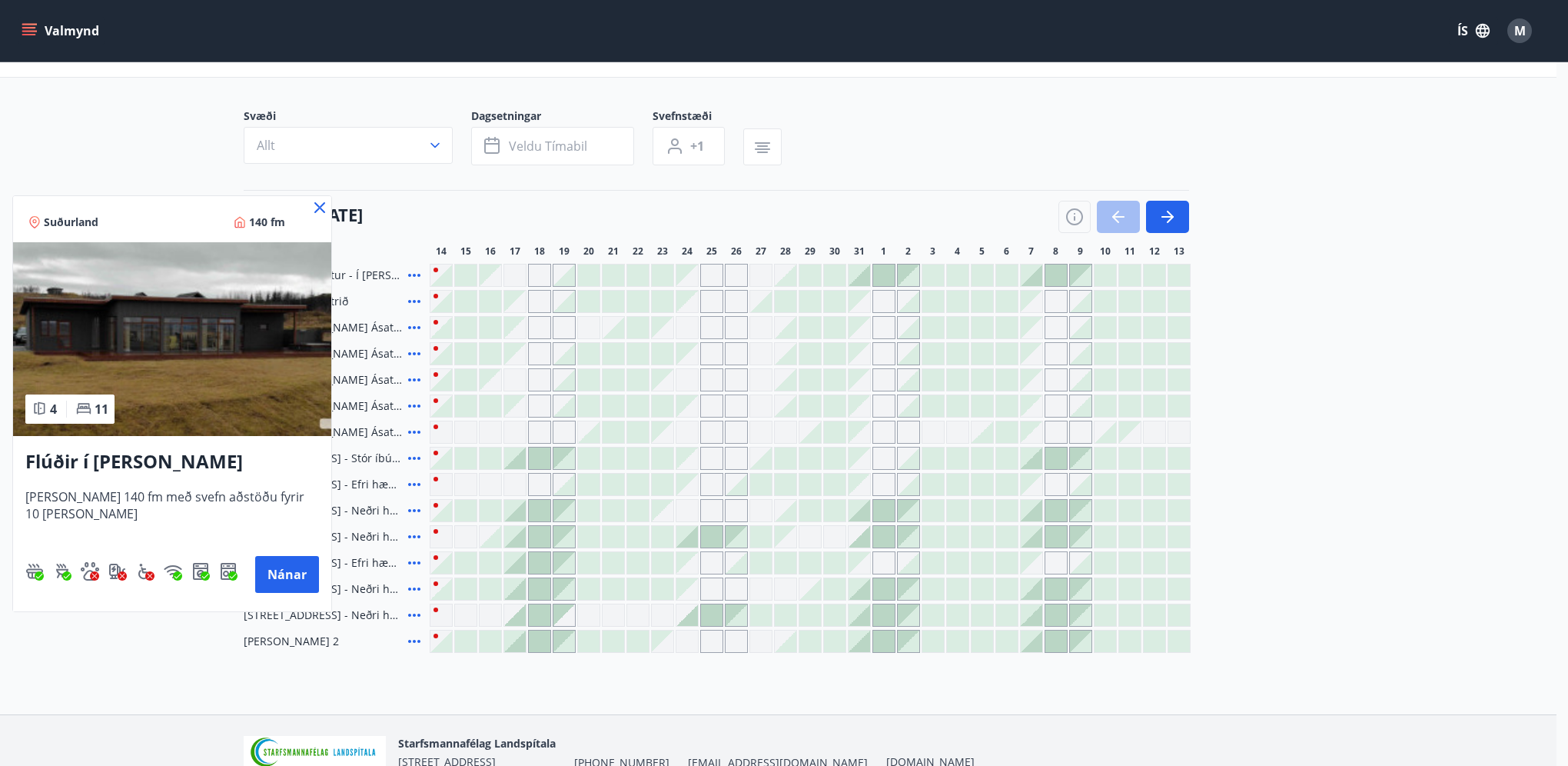
click at [322, 212] on icon at bounding box center [320, 208] width 19 height 19
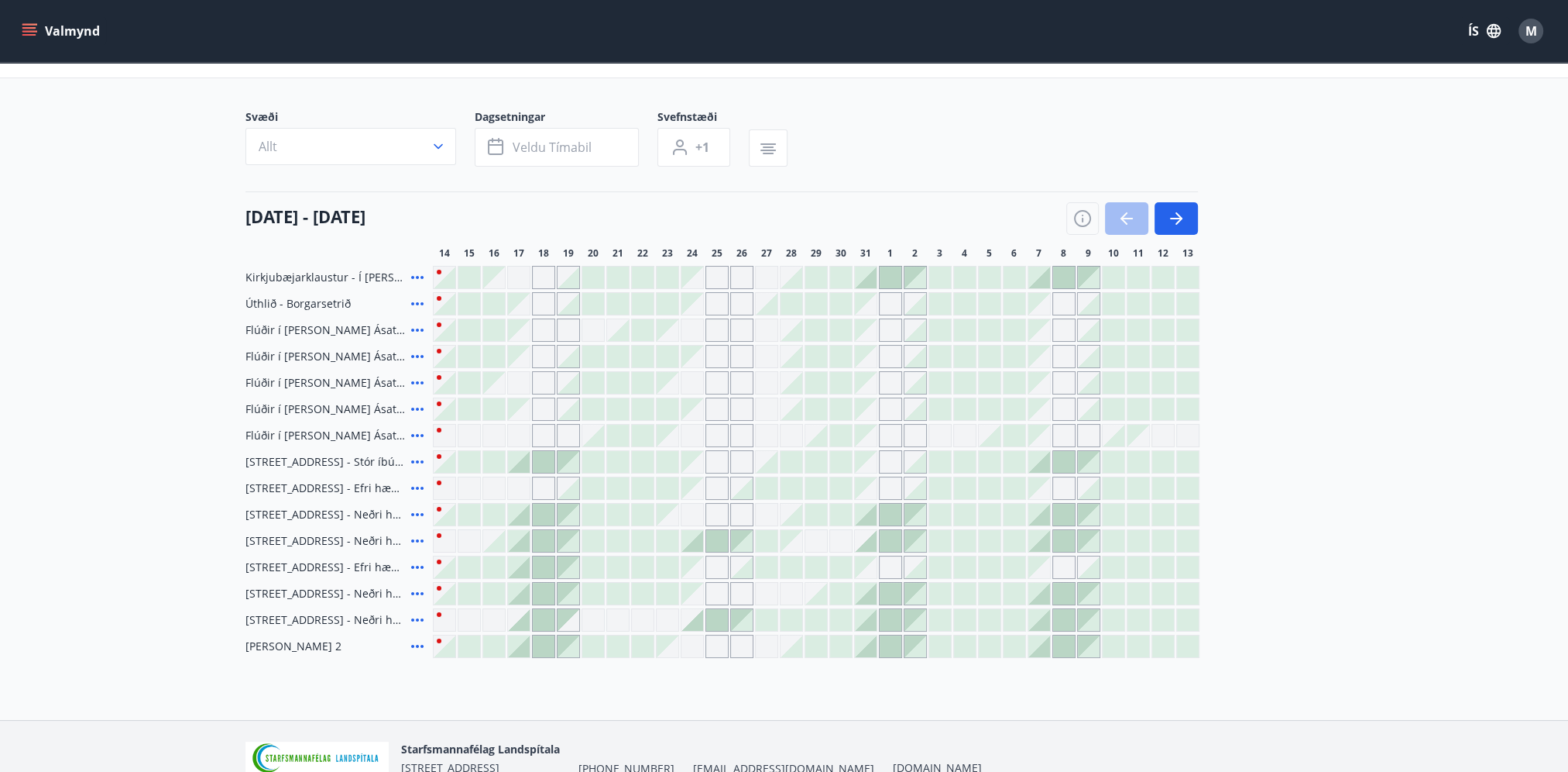
click at [420, 325] on icon at bounding box center [418, 330] width 19 height 19
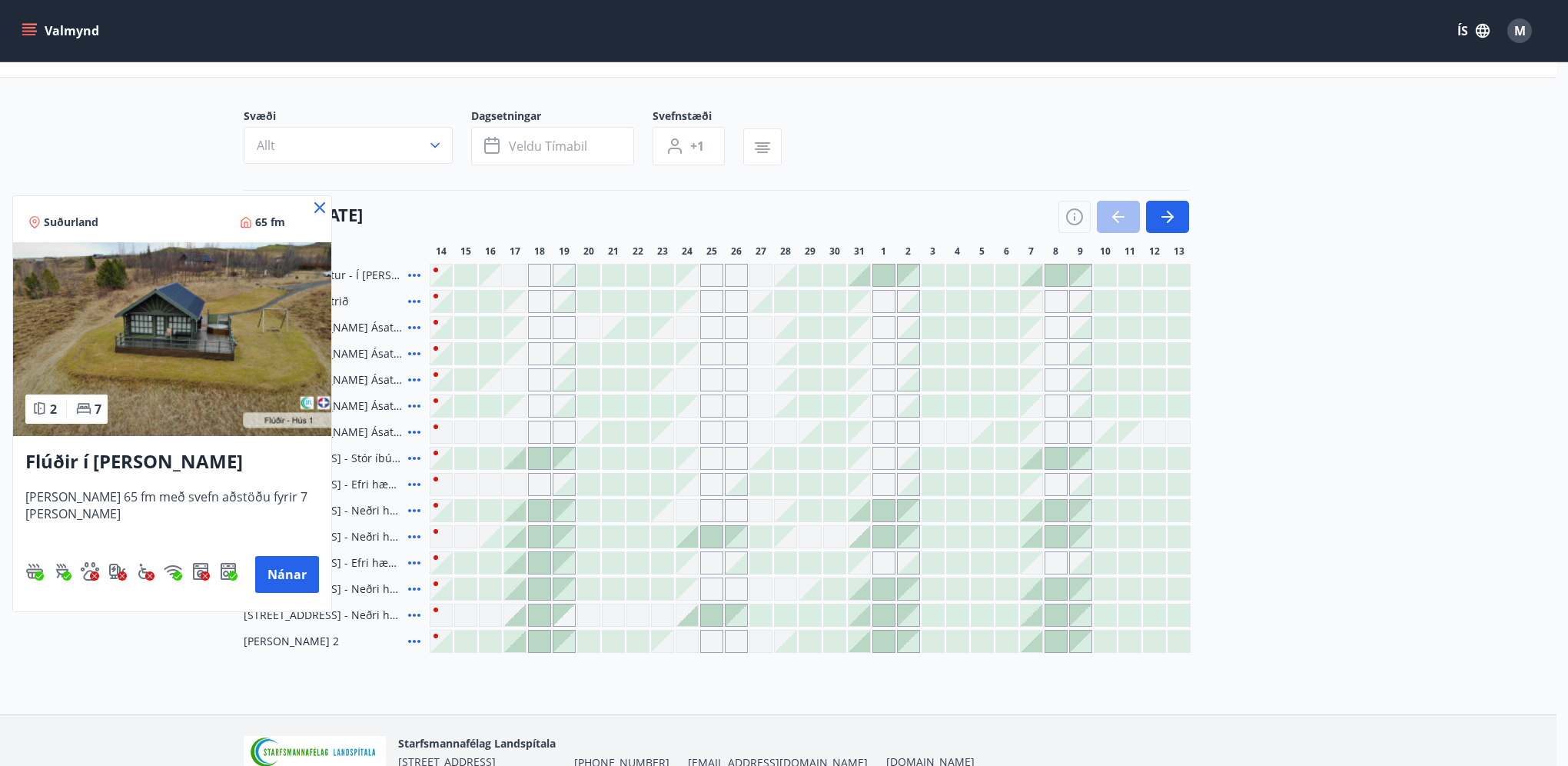
click at [316, 206] on icon at bounding box center [320, 208] width 19 height 19
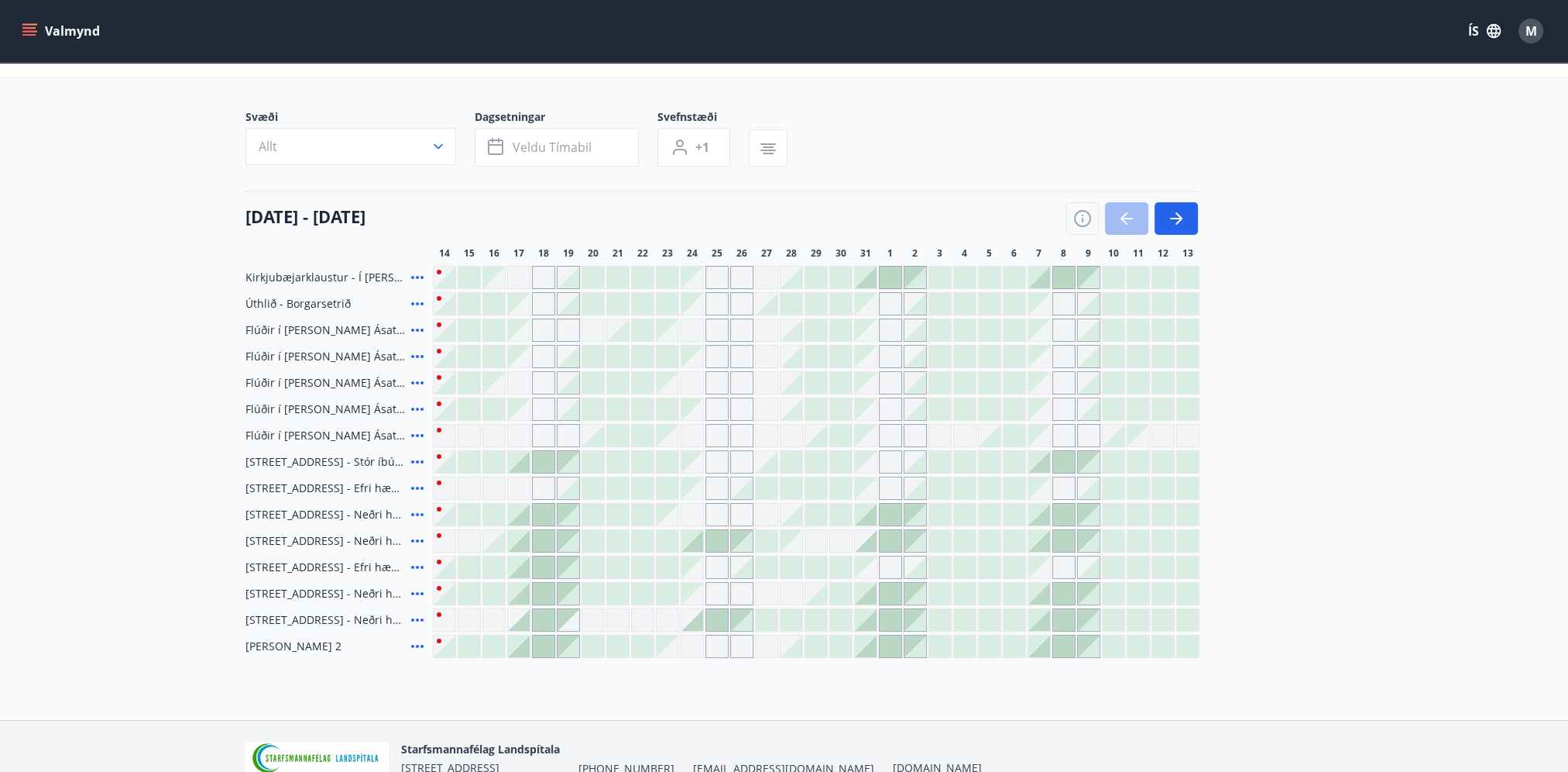
click at [419, 303] on icon at bounding box center [418, 304] width 19 height 19
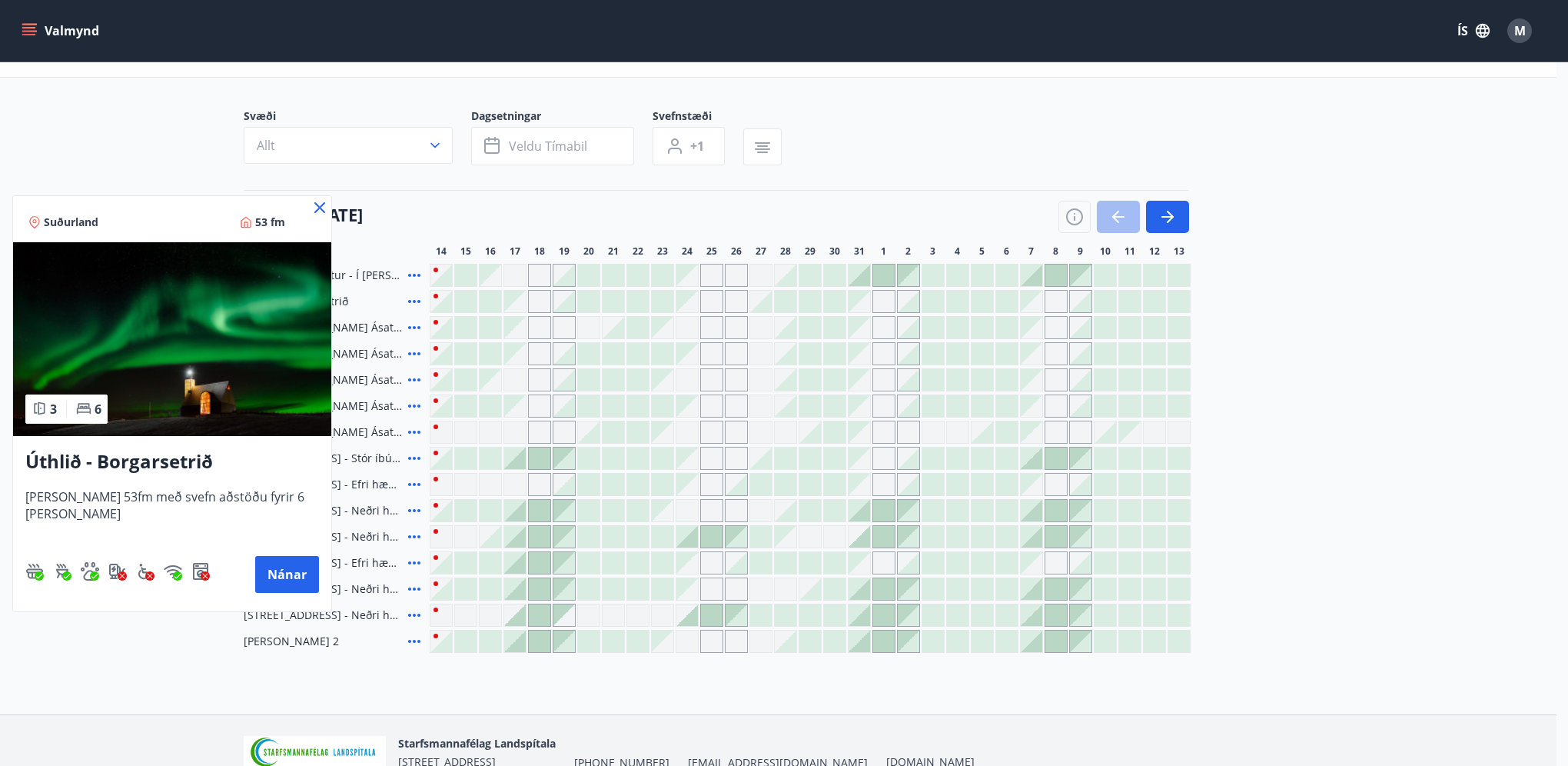
click at [311, 207] on icon at bounding box center [320, 208] width 19 height 19
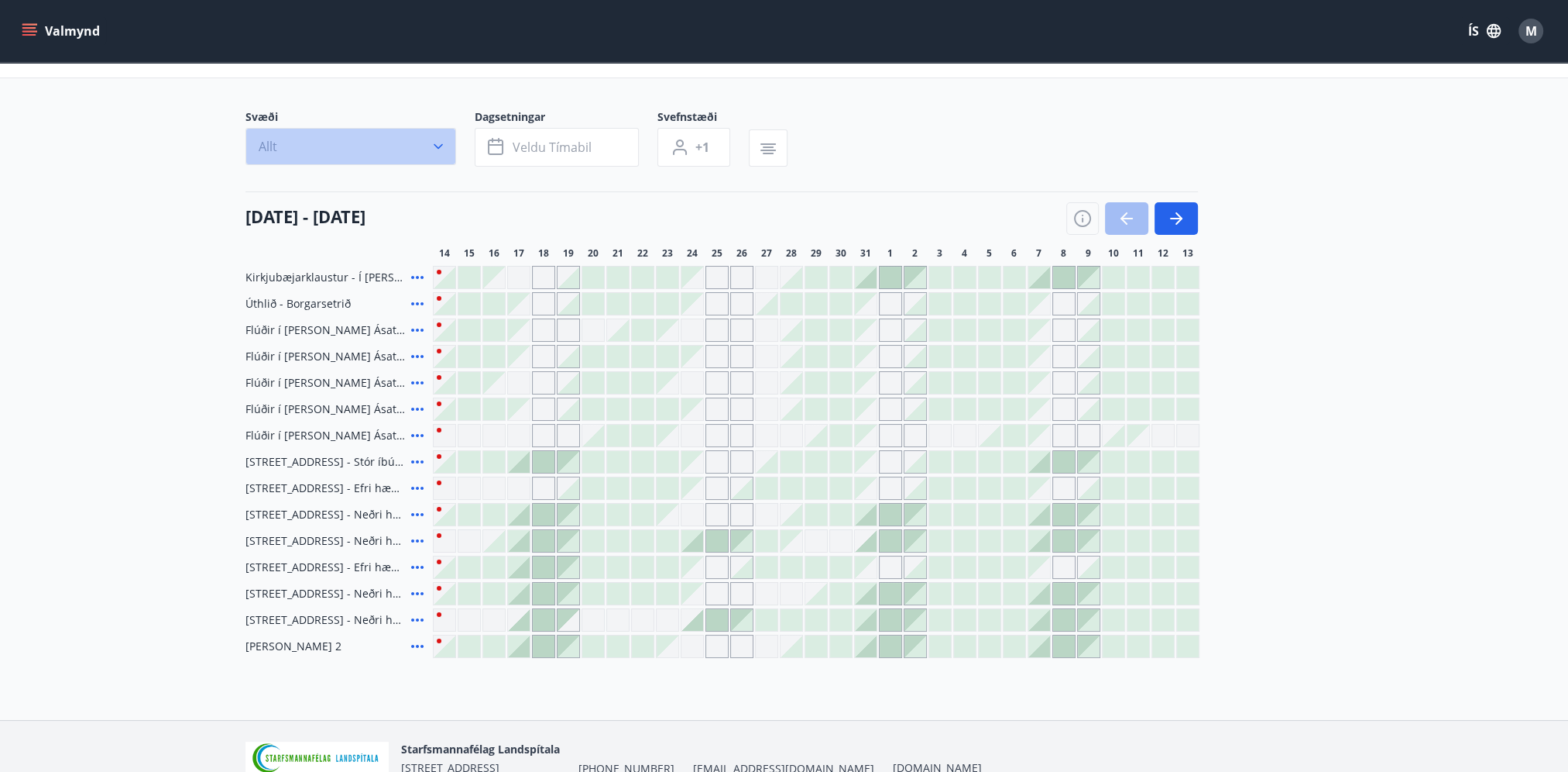
drag, startPoint x: 446, startPoint y: 159, endPoint x: 467, endPoint y: 156, distance: 21.2
click at [467, 156] on div "Svæði Allt" at bounding box center [359, 138] width 229 height 57
click at [431, 142] on icon "button" at bounding box center [438, 146] width 16 height 16
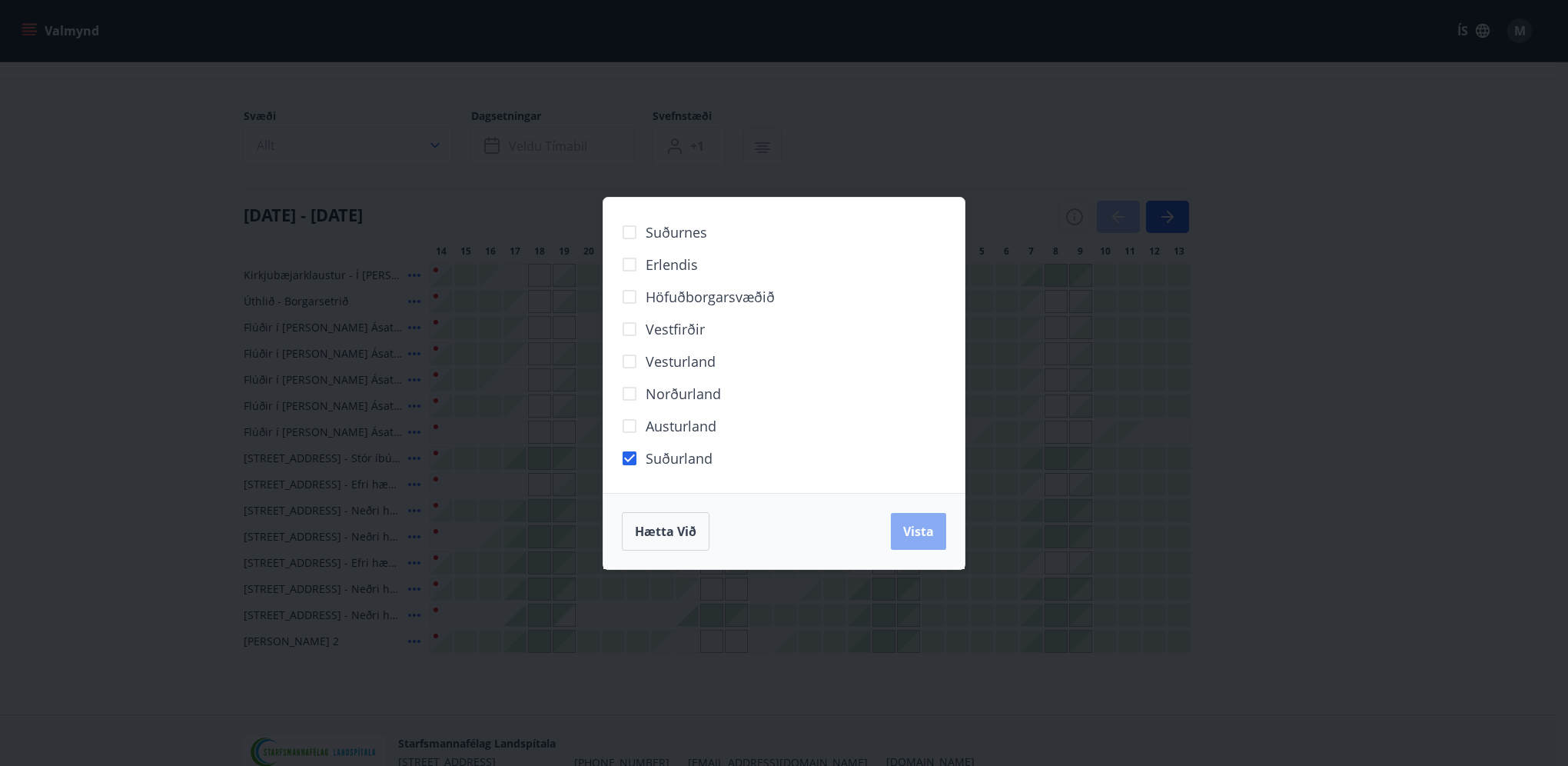
click at [939, 531] on button "Vista" at bounding box center [918, 531] width 55 height 37
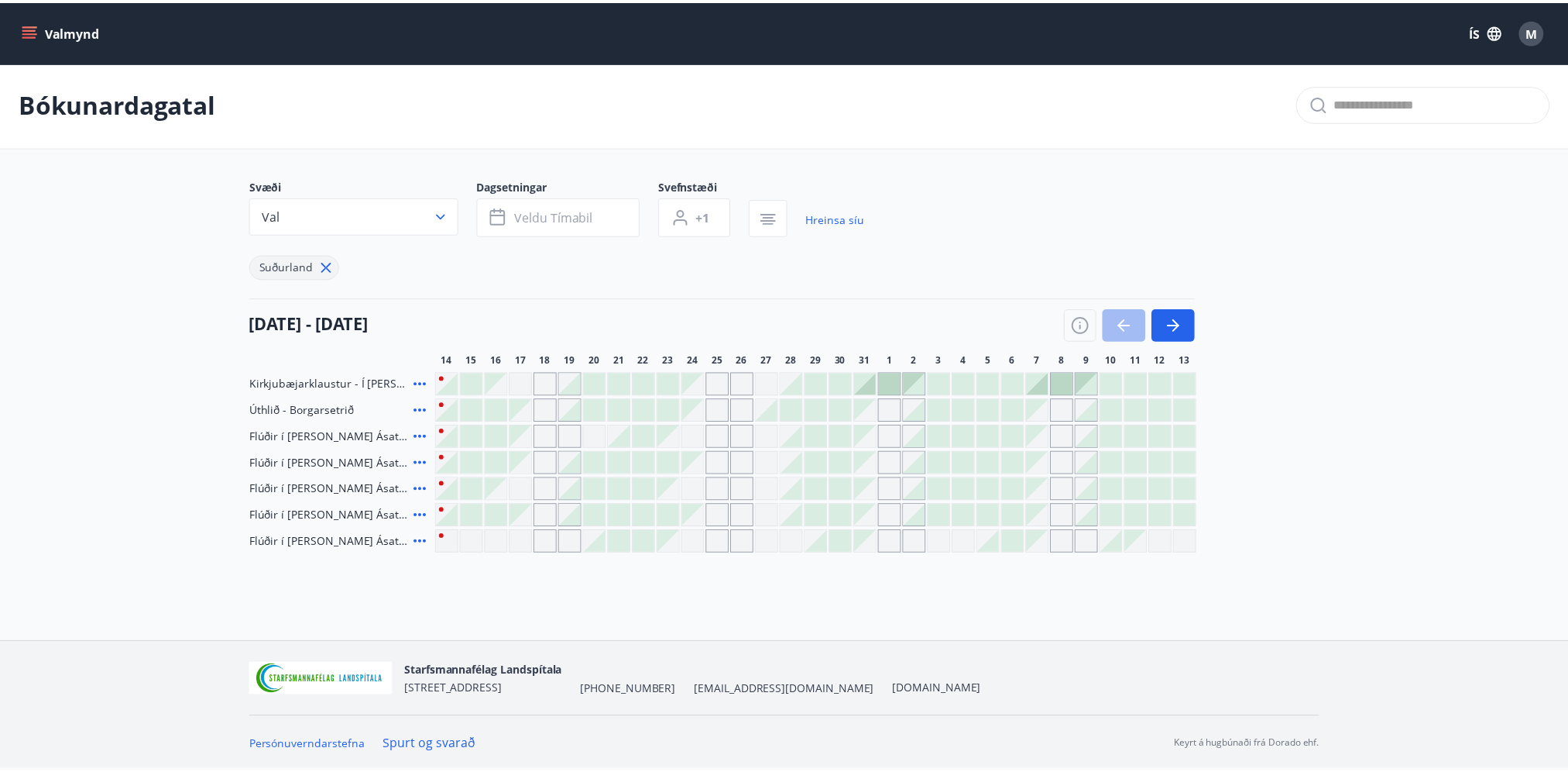
scroll to position [2, 0]
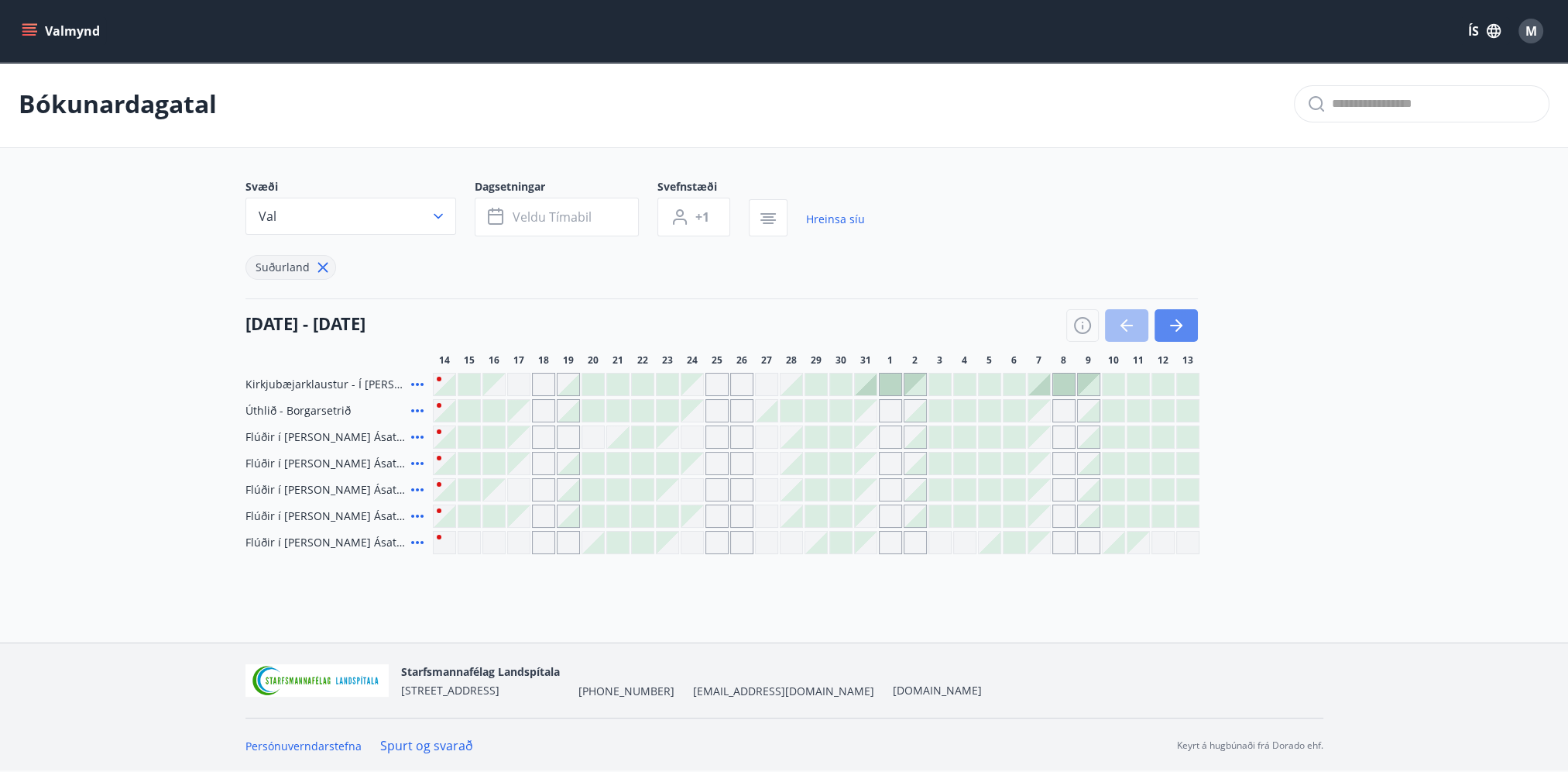
click at [1182, 333] on icon "button" at bounding box center [1176, 326] width 19 height 19
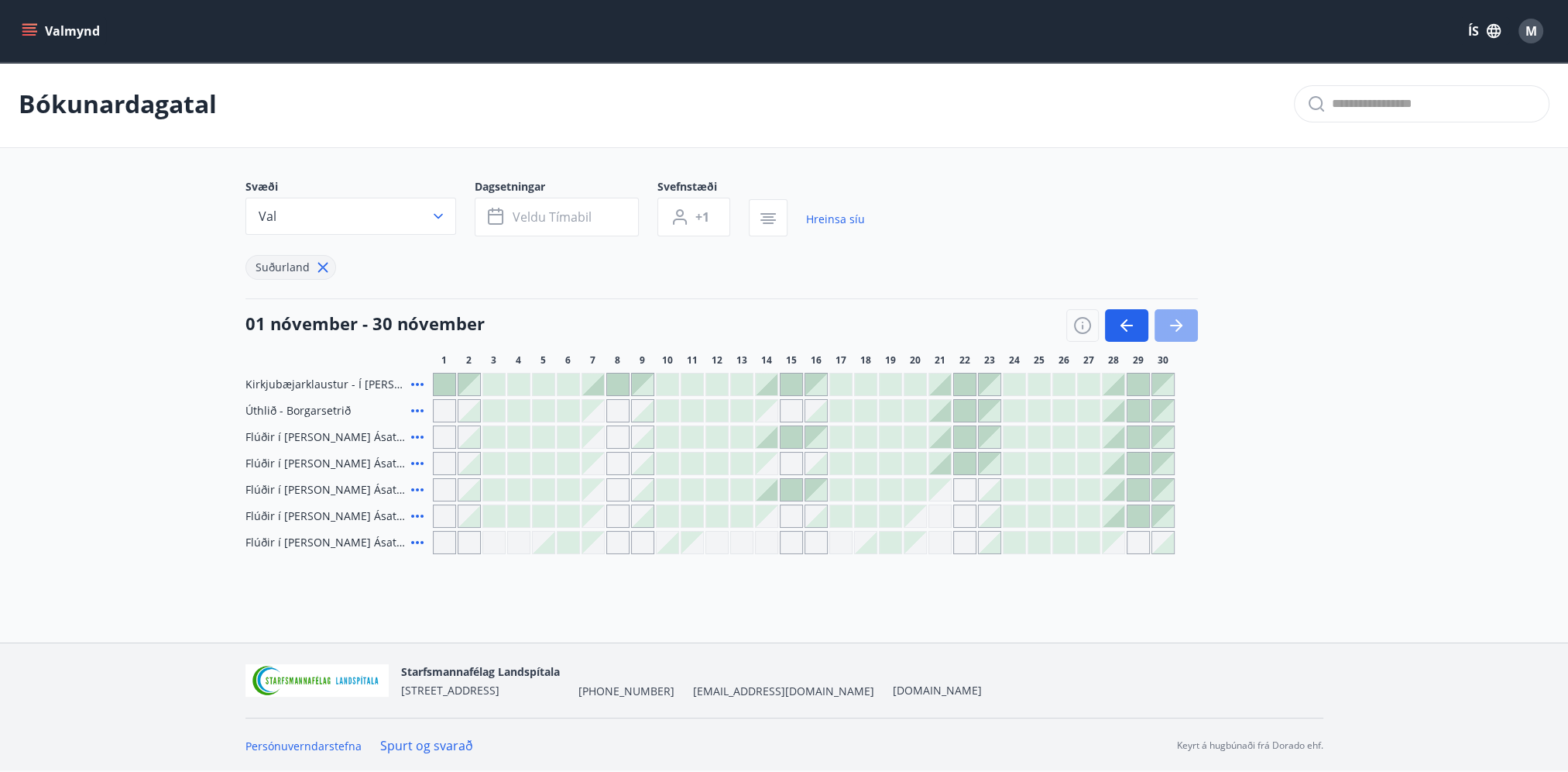
click at [1186, 323] on button "button" at bounding box center [1176, 326] width 44 height 33
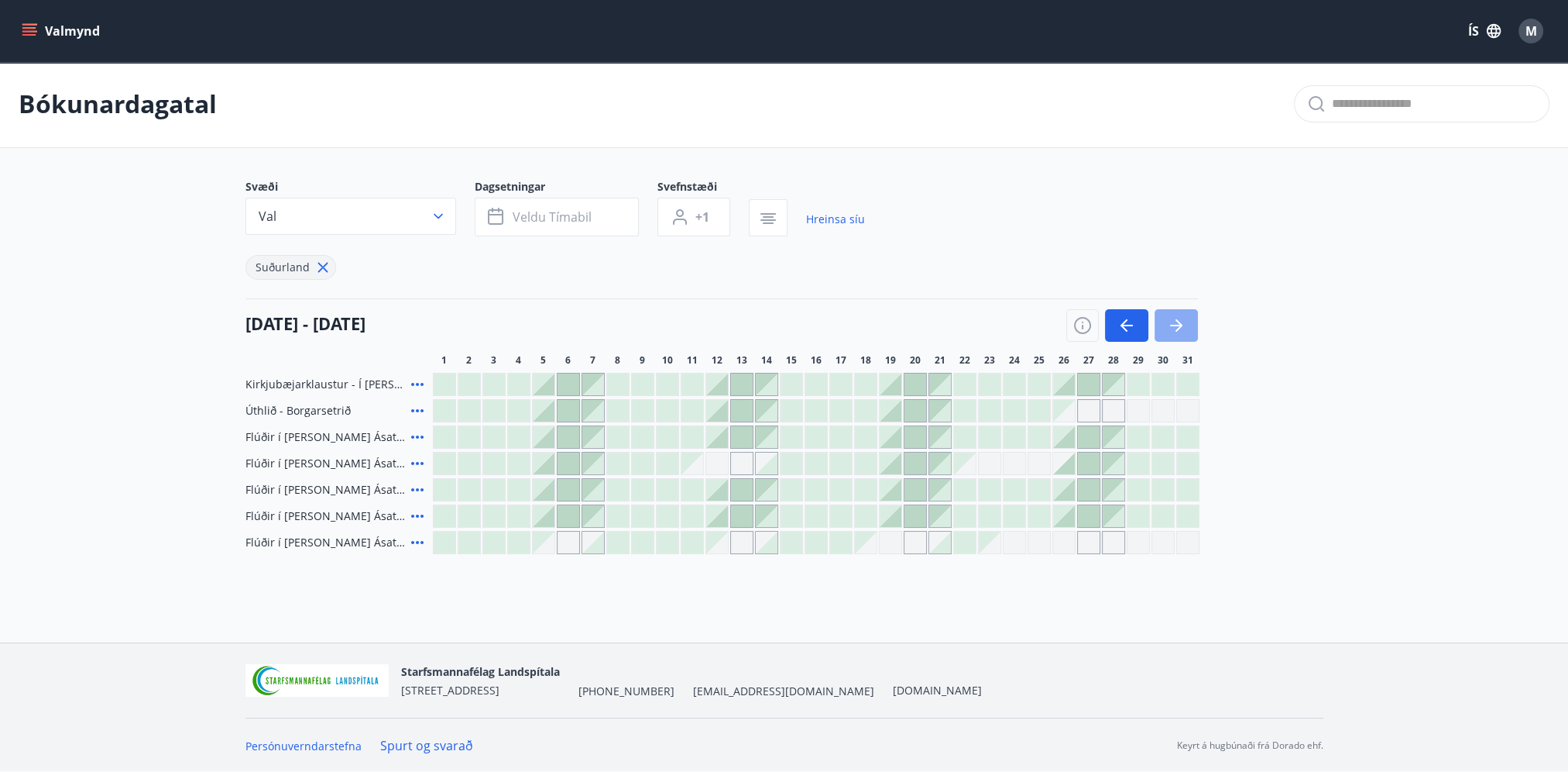
click at [1185, 323] on button "button" at bounding box center [1176, 326] width 44 height 33
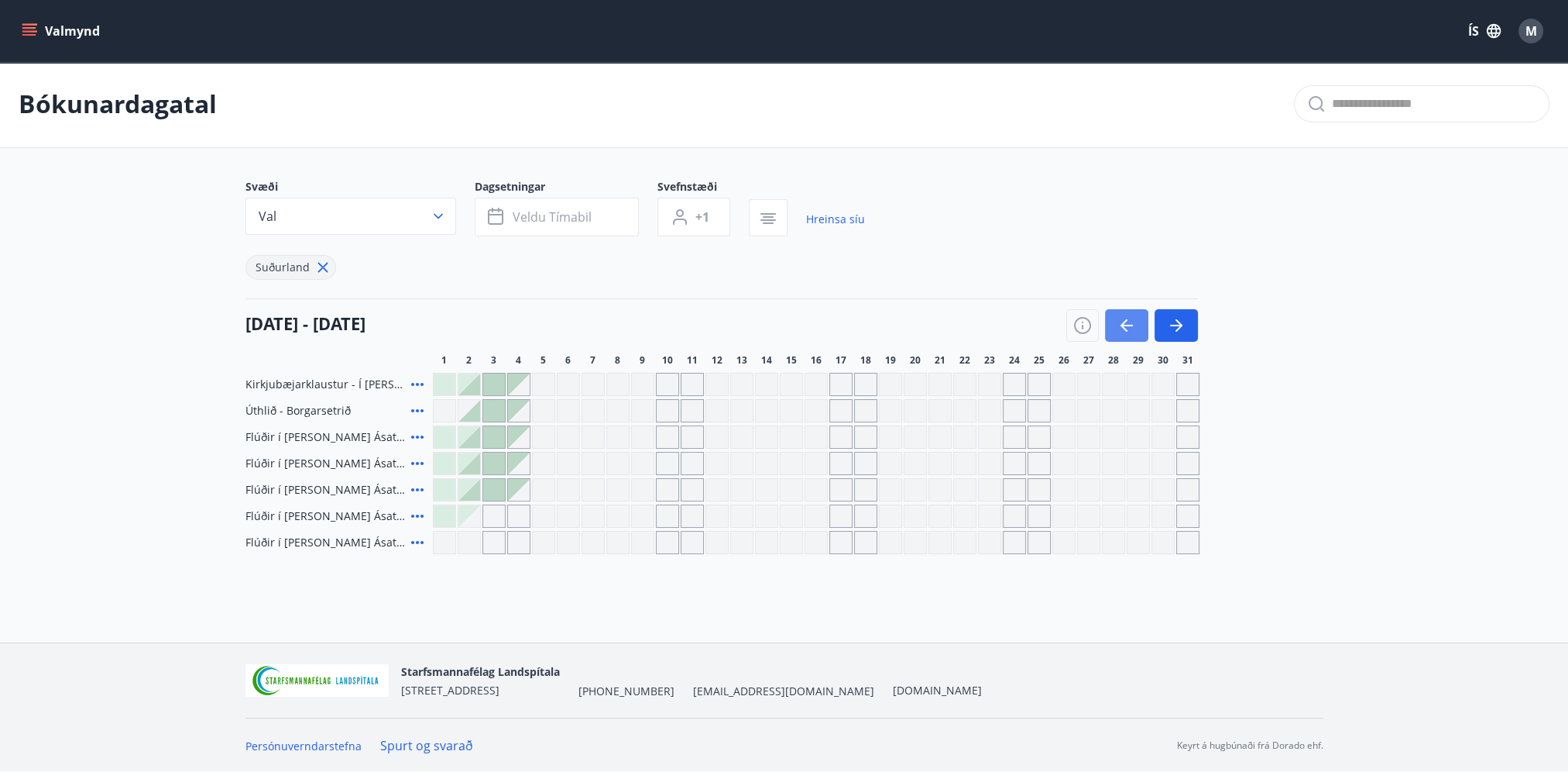
click at [1125, 327] on icon "button" at bounding box center [1127, 326] width 19 height 19
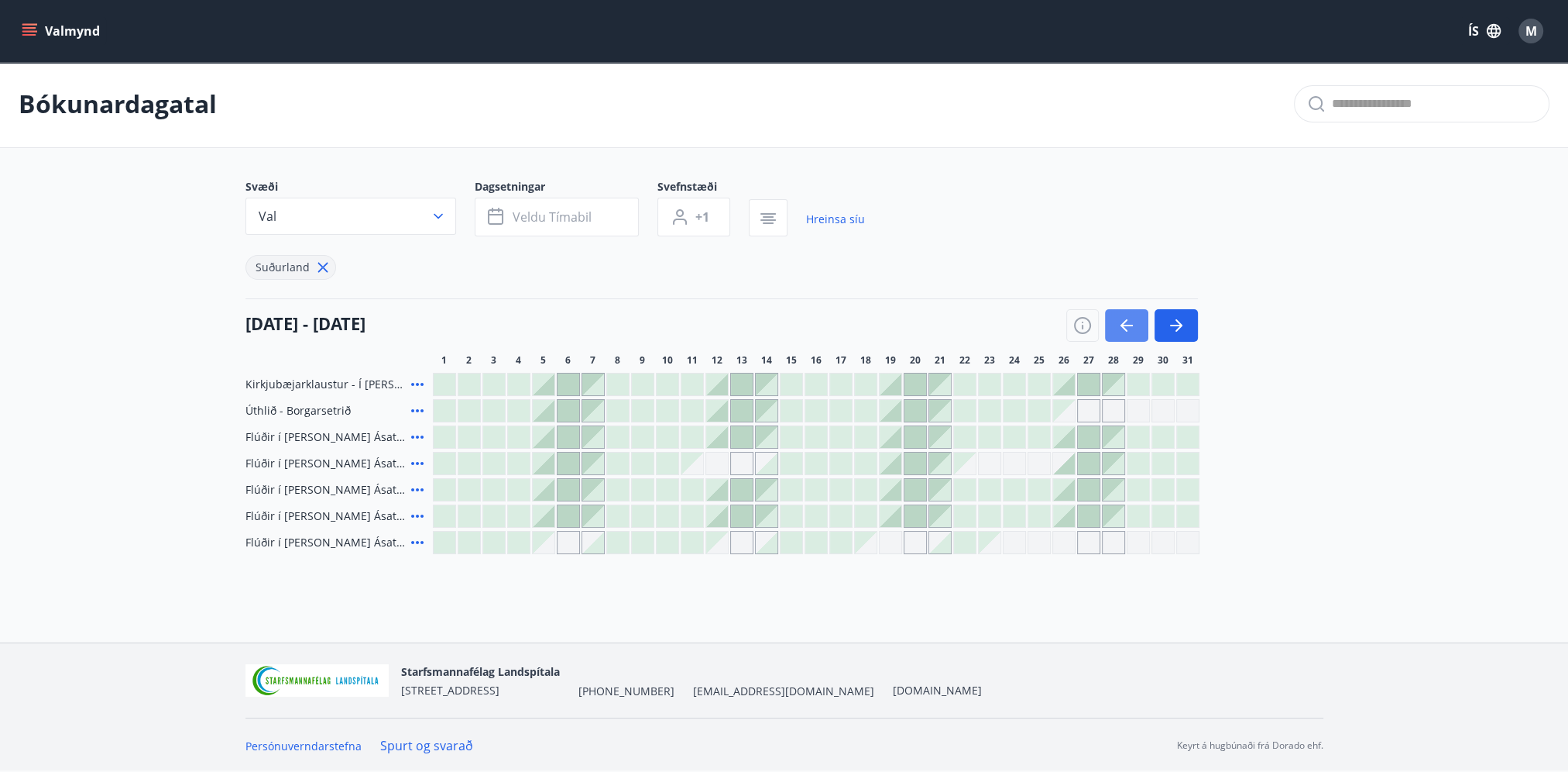
click at [1125, 327] on icon "button" at bounding box center [1127, 326] width 19 height 19
